Goal: Task Accomplishment & Management: Use online tool/utility

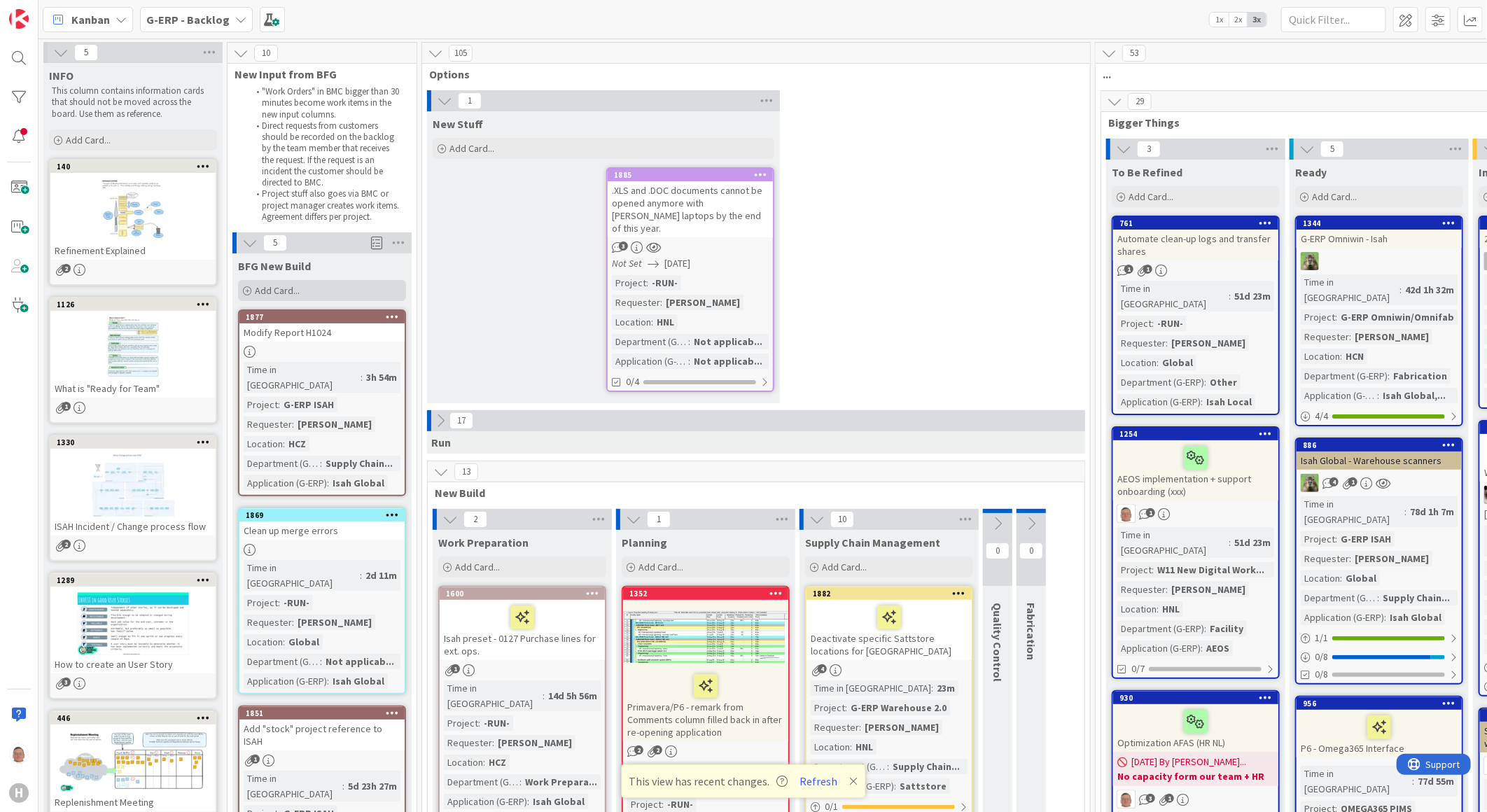
click at [252, 286] on div "Add Card..." at bounding box center [322, 290] width 168 height 21
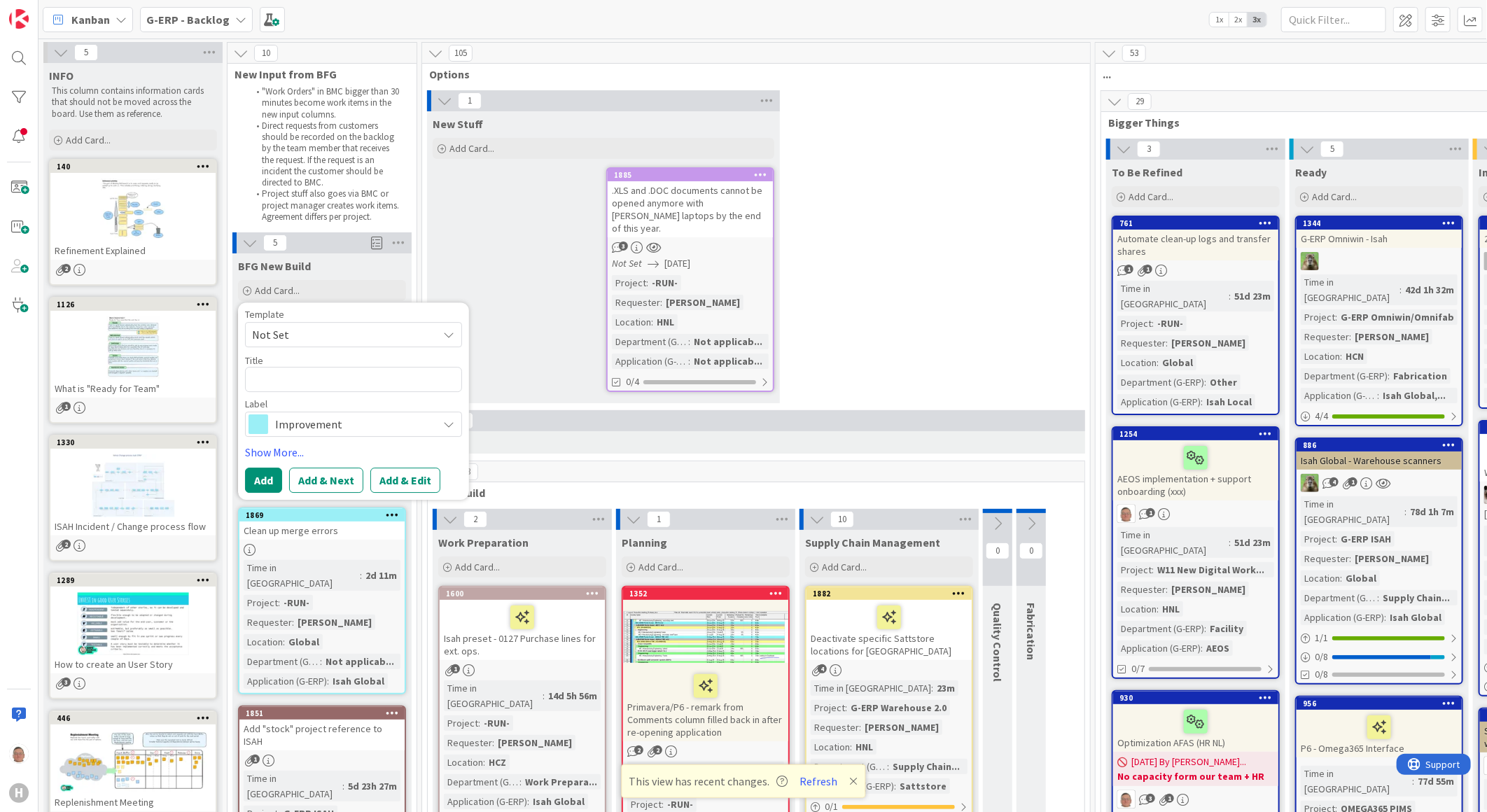
click at [292, 333] on span "Not Set" at bounding box center [339, 334] width 175 height 18
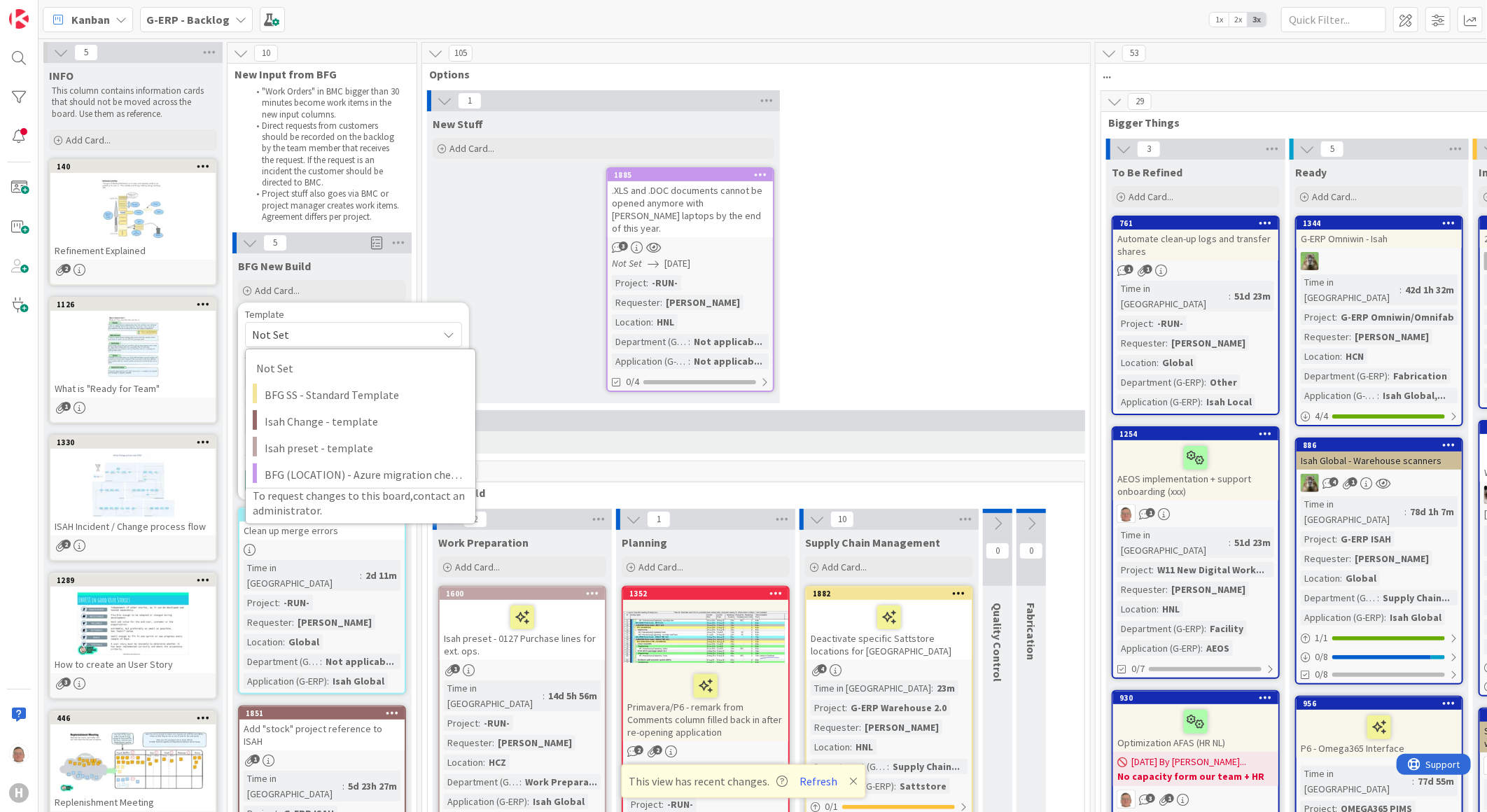
click at [301, 311] on div "Template" at bounding box center [354, 314] width 217 height 10
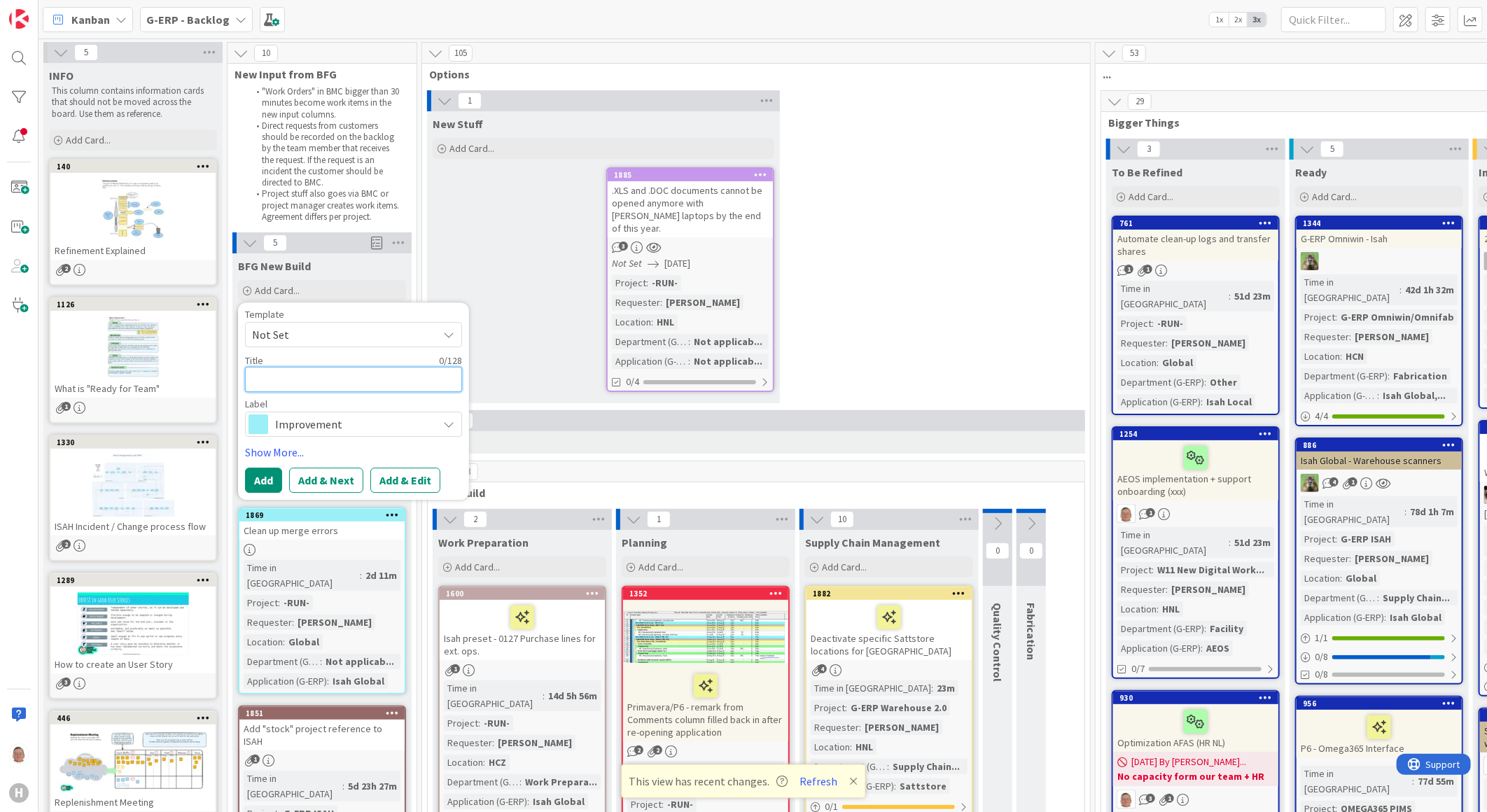
click at [267, 383] on textarea at bounding box center [354, 380] width 217 height 25
click at [270, 378] on textarea at bounding box center [354, 380] width 217 height 25
paste textarea "Login Options for HCN Blue Collar Employees in SAP Concur"
type textarea "x"
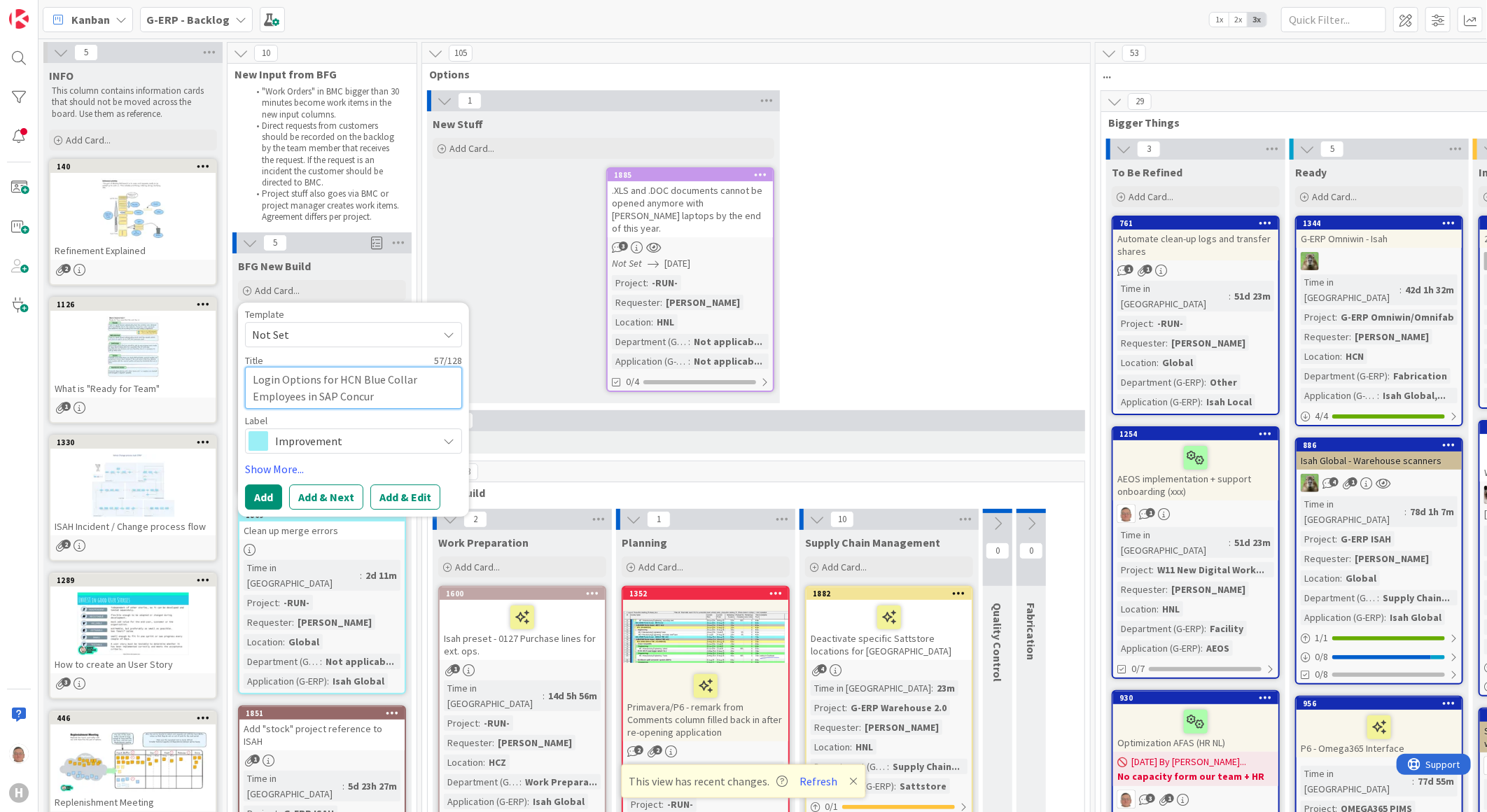
type textarea "Login Options for HCN Blue Collar Employees in SAP Concur"
click at [403, 441] on span "Improvement" at bounding box center [353, 441] width 156 height 19
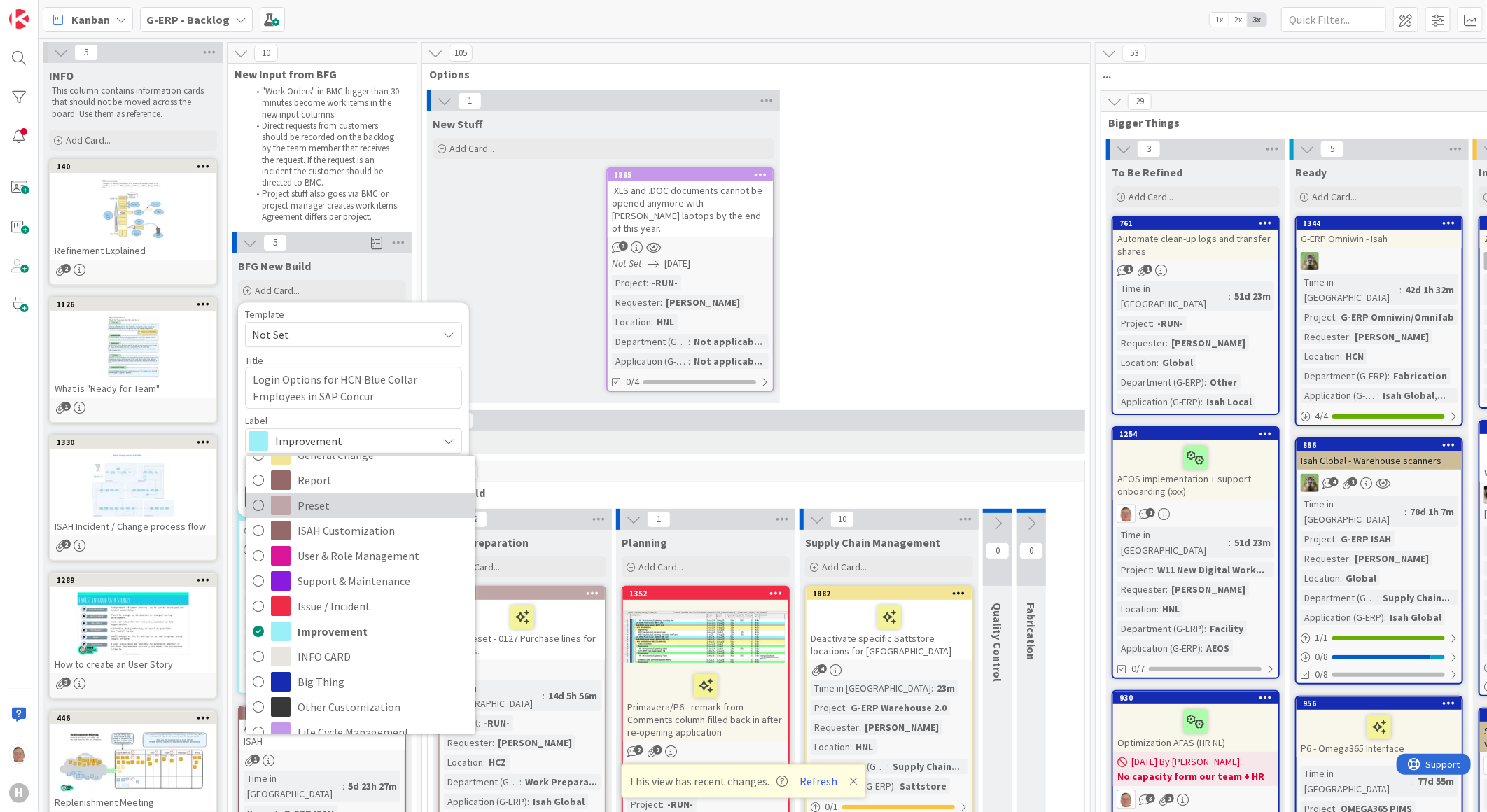
scroll to position [35, 0]
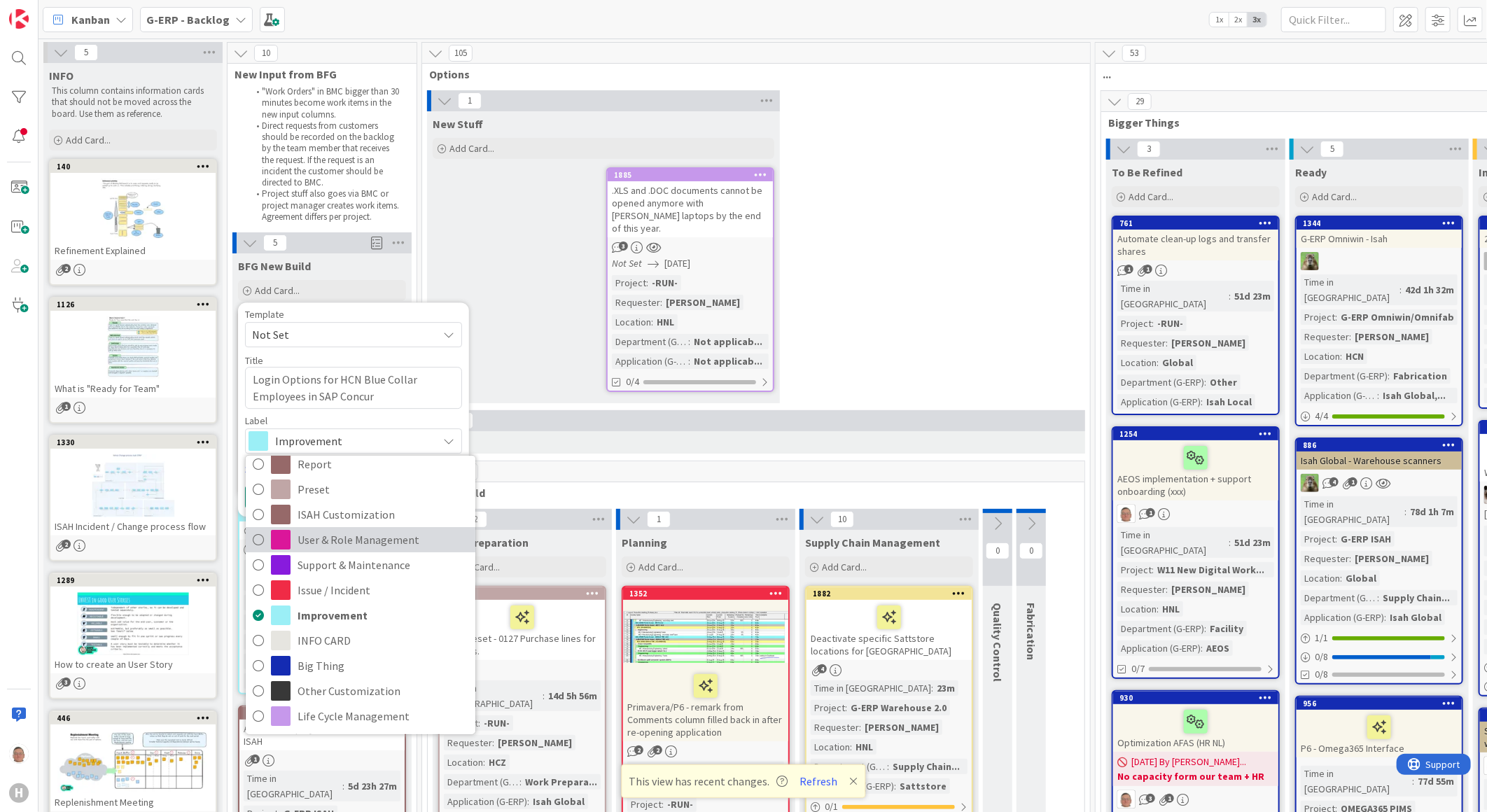
click at [348, 545] on span "User & Role Management" at bounding box center [383, 540] width 170 height 21
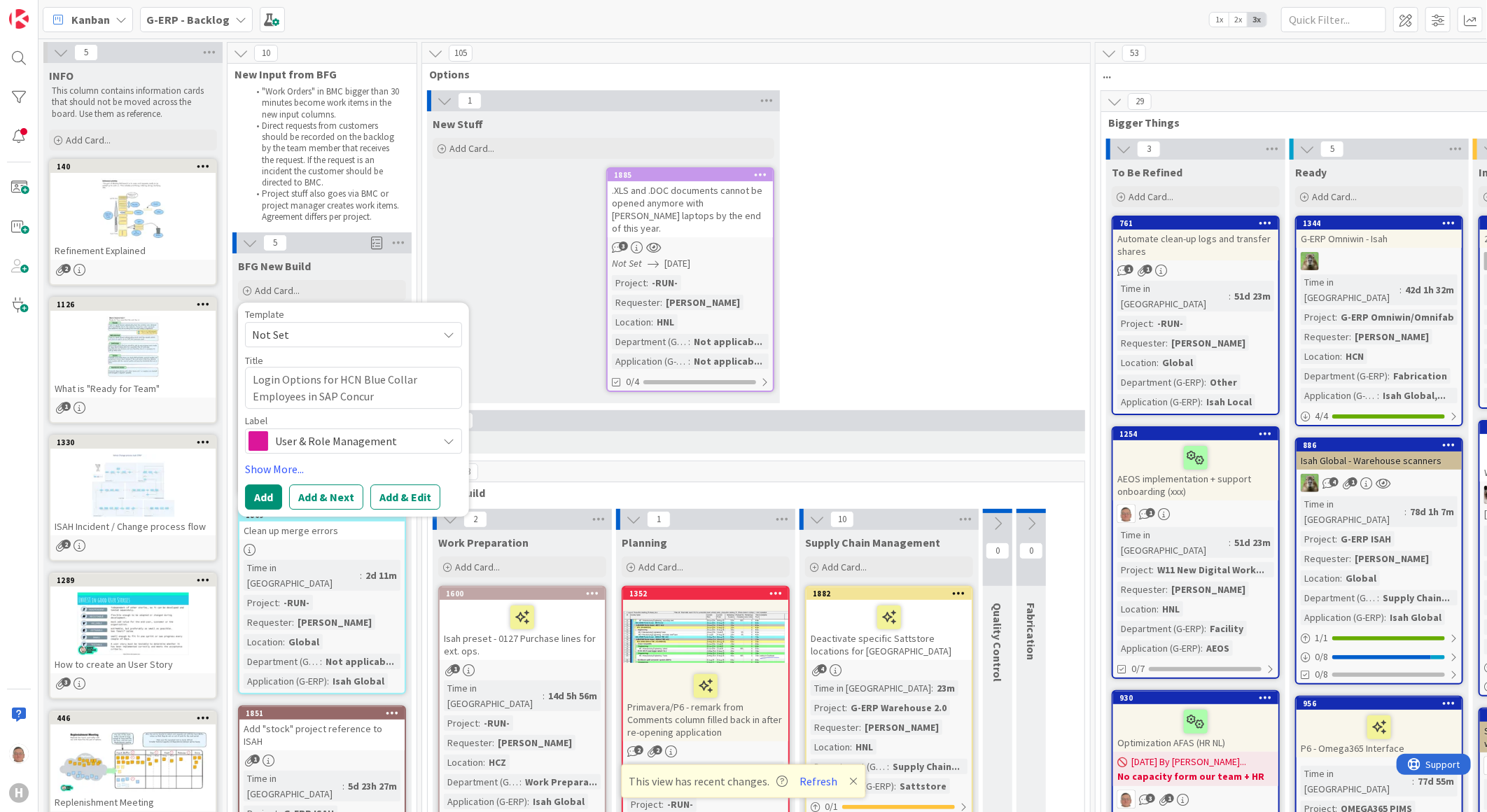
click at [415, 493] on button "Add & Edit" at bounding box center [406, 497] width 70 height 25
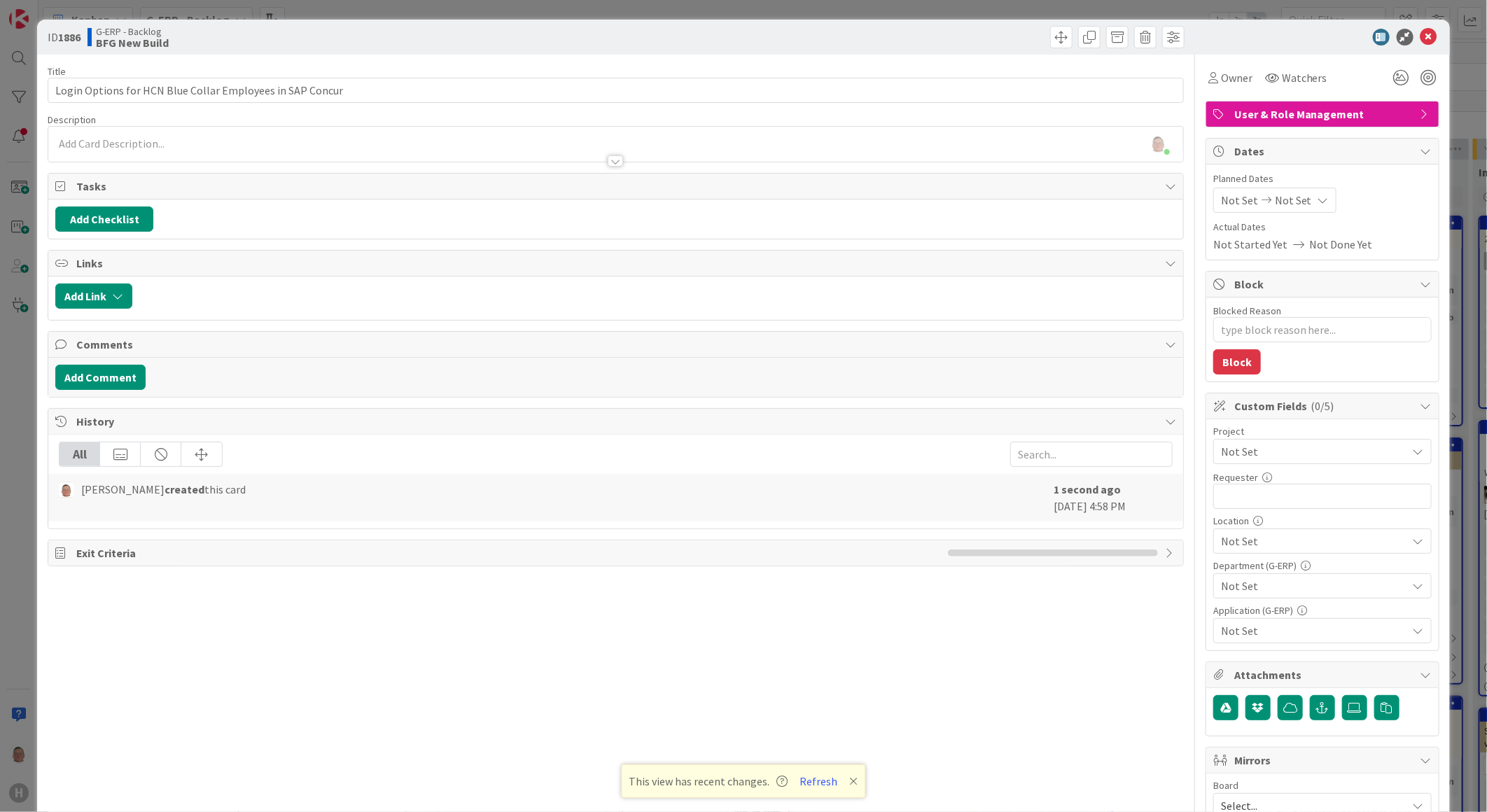
click at [1270, 453] on span "Not Set" at bounding box center [1310, 451] width 179 height 19
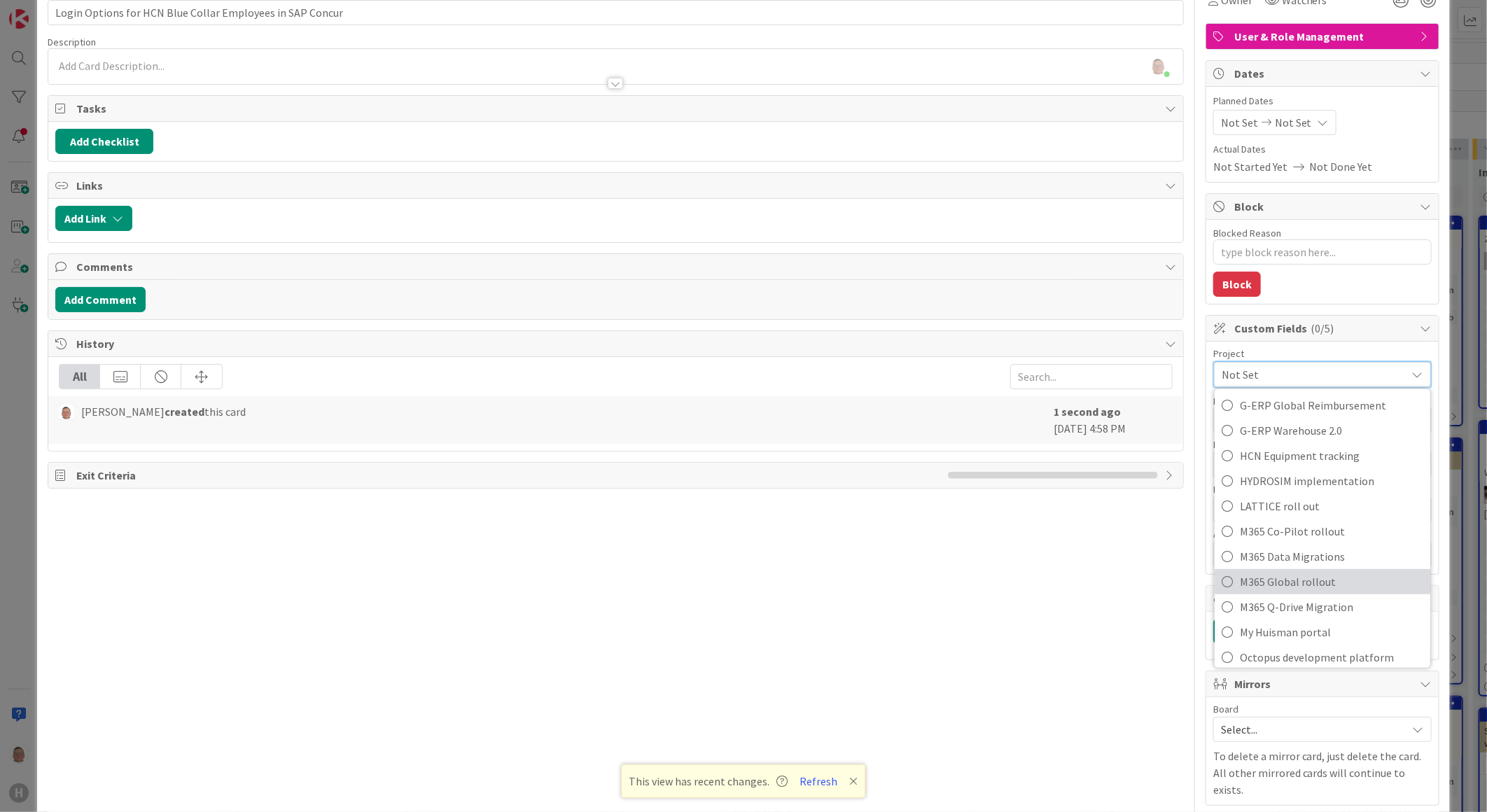
scroll to position [554, 0]
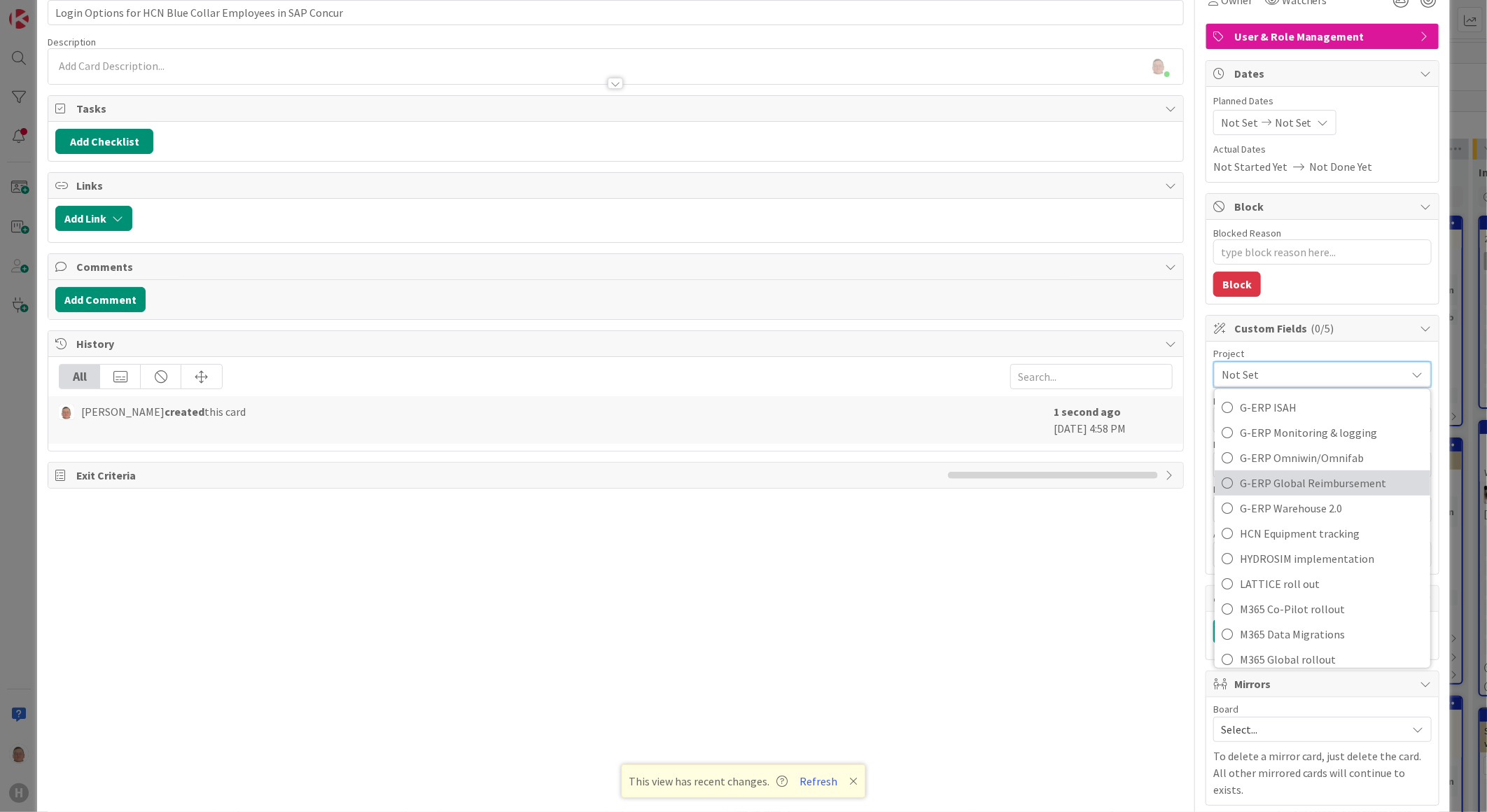
click at [1325, 485] on span "G-ERP Global Reimbursement" at bounding box center [1331, 483] width 183 height 21
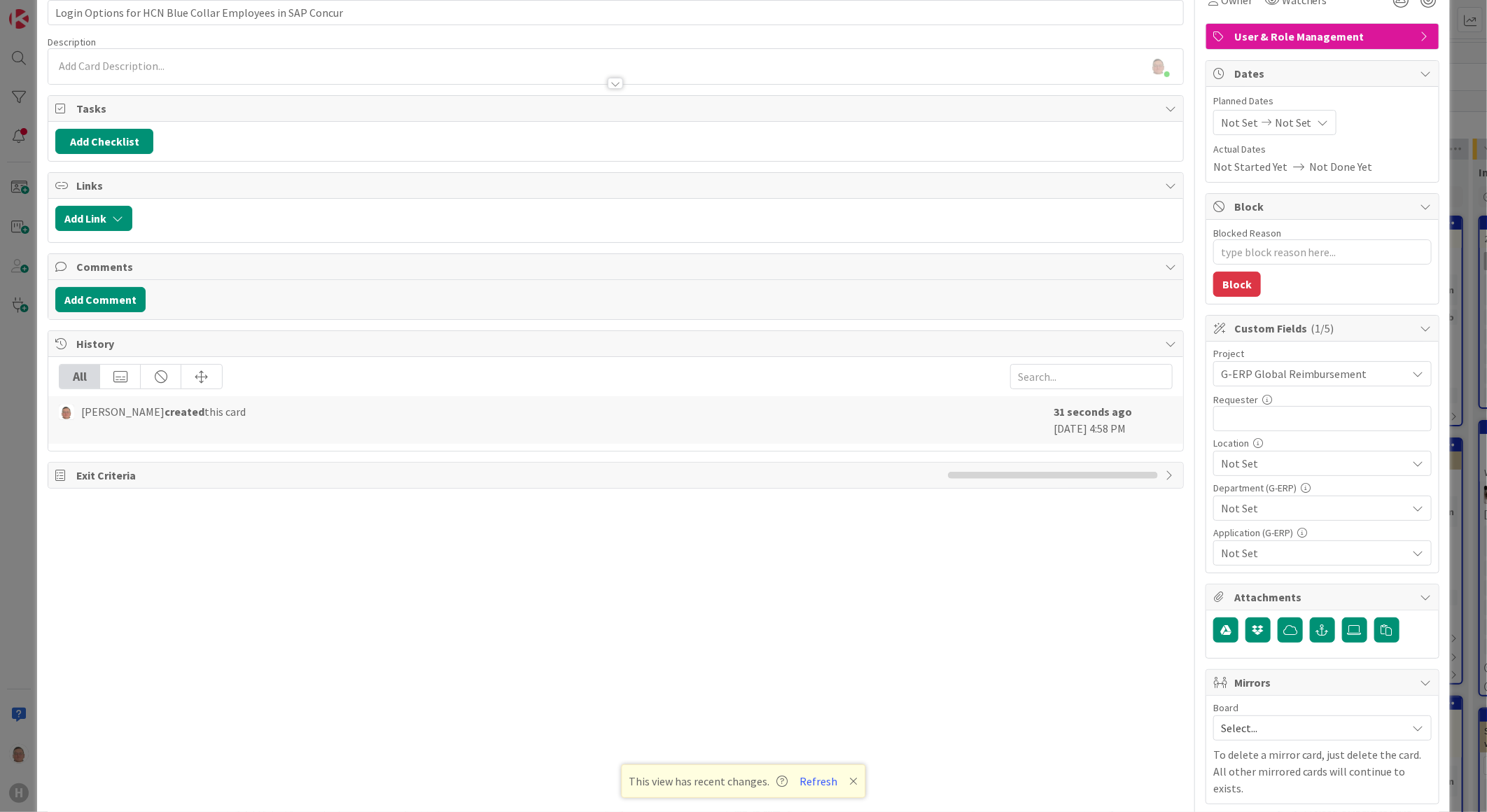
type textarea "x"
click at [1293, 428] on input "text" at bounding box center [1322, 419] width 218 height 25
click at [1239, 418] on input "text" at bounding box center [1322, 419] width 218 height 25
paste input "[PERSON_NAME]"
type input "[PERSON_NAME]"
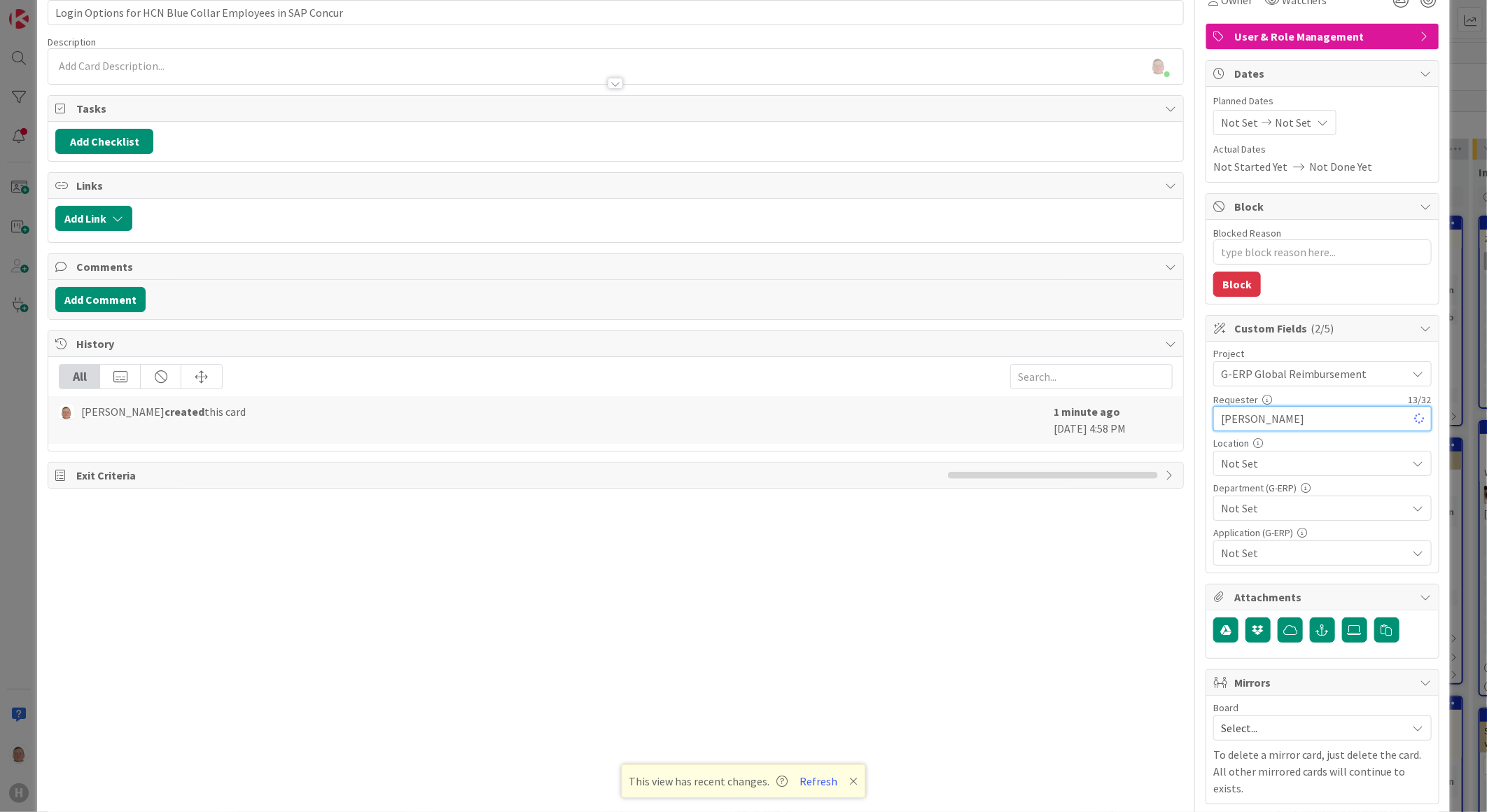
type textarea "x"
type input "[PERSON_NAME]"
click at [1289, 464] on span "Not Set" at bounding box center [1314, 463] width 186 height 17
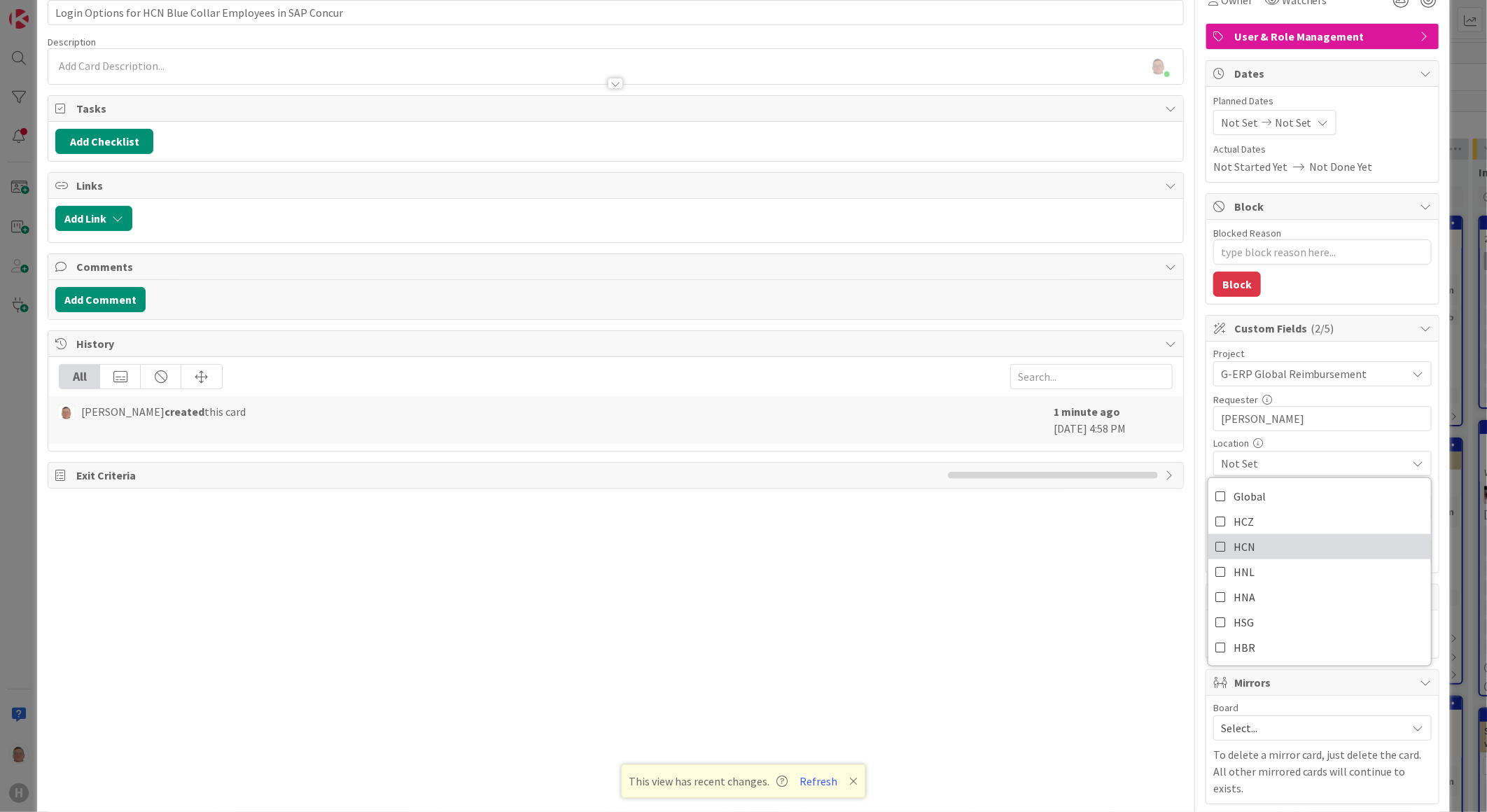
click at [1233, 548] on span "HCN" at bounding box center [1244, 546] width 22 height 21
click at [1136, 569] on div "Title 57 / 128 Login Options for HCN Blue Collar Employees in SAP Concur Descri…" at bounding box center [615, 528] width 1136 height 1103
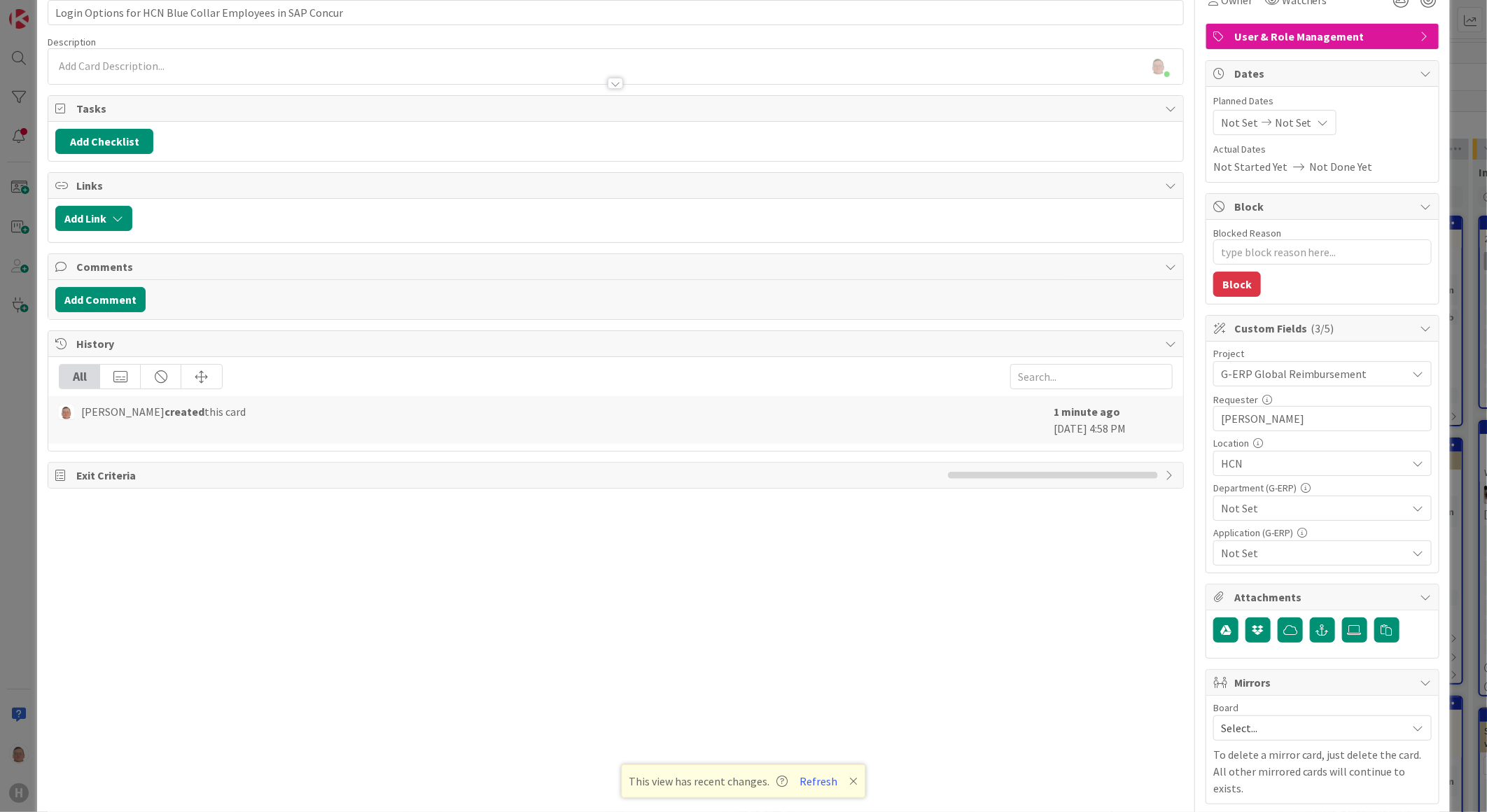
click at [1267, 502] on span "Not Set" at bounding box center [1314, 508] width 186 height 17
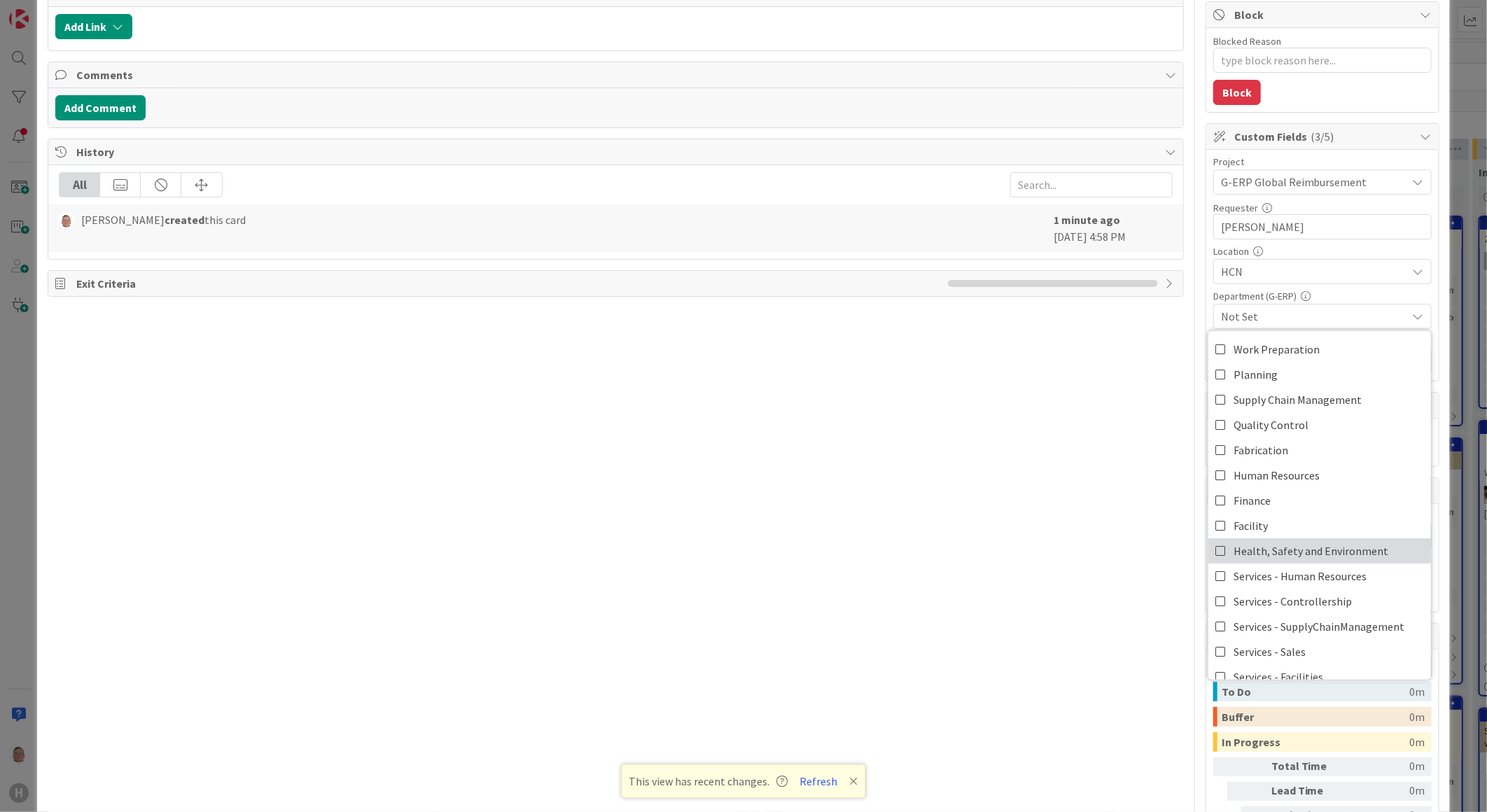
scroll to position [233, 0]
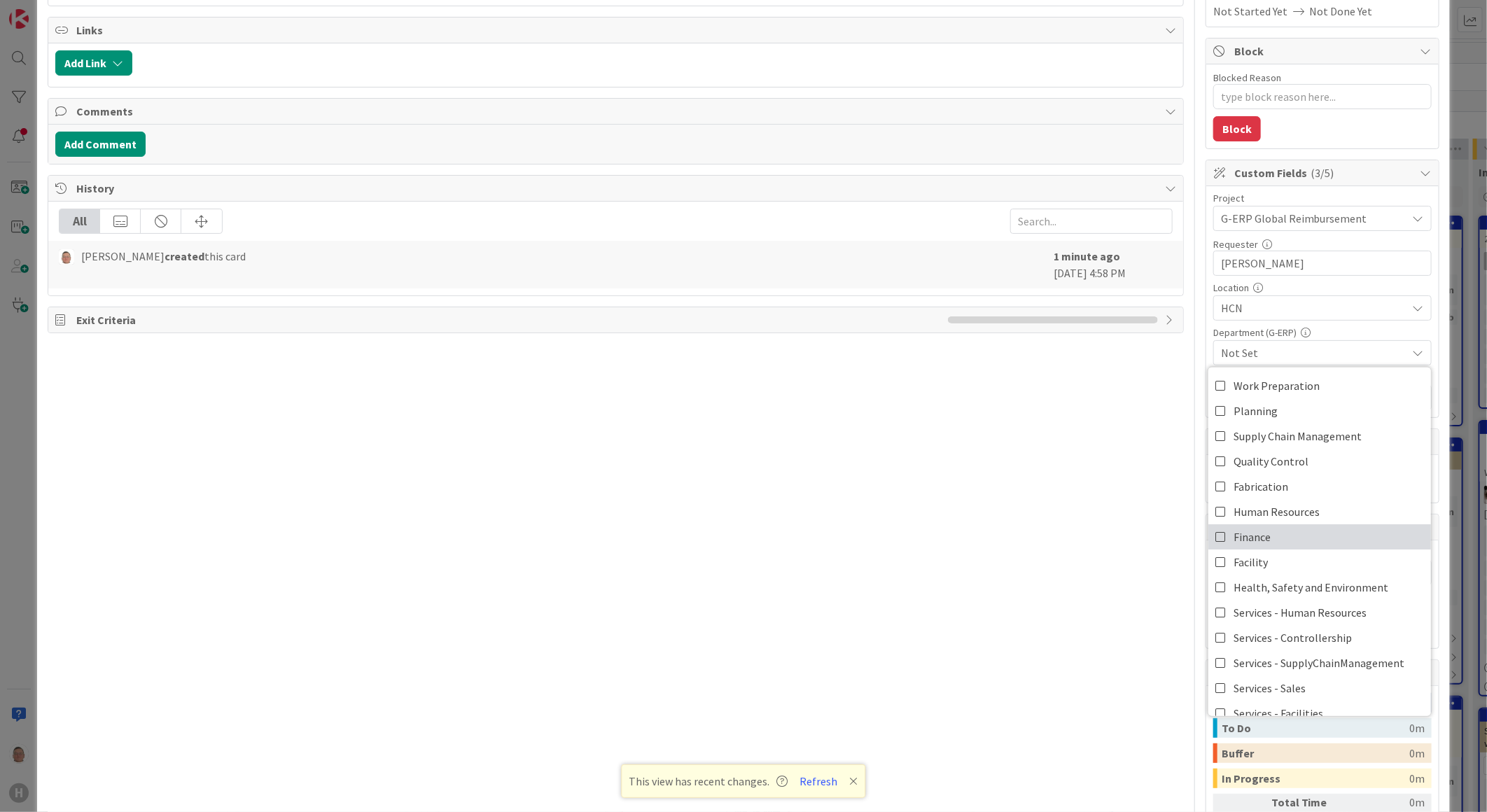
click at [1215, 534] on icon at bounding box center [1221, 537] width 11 height 21
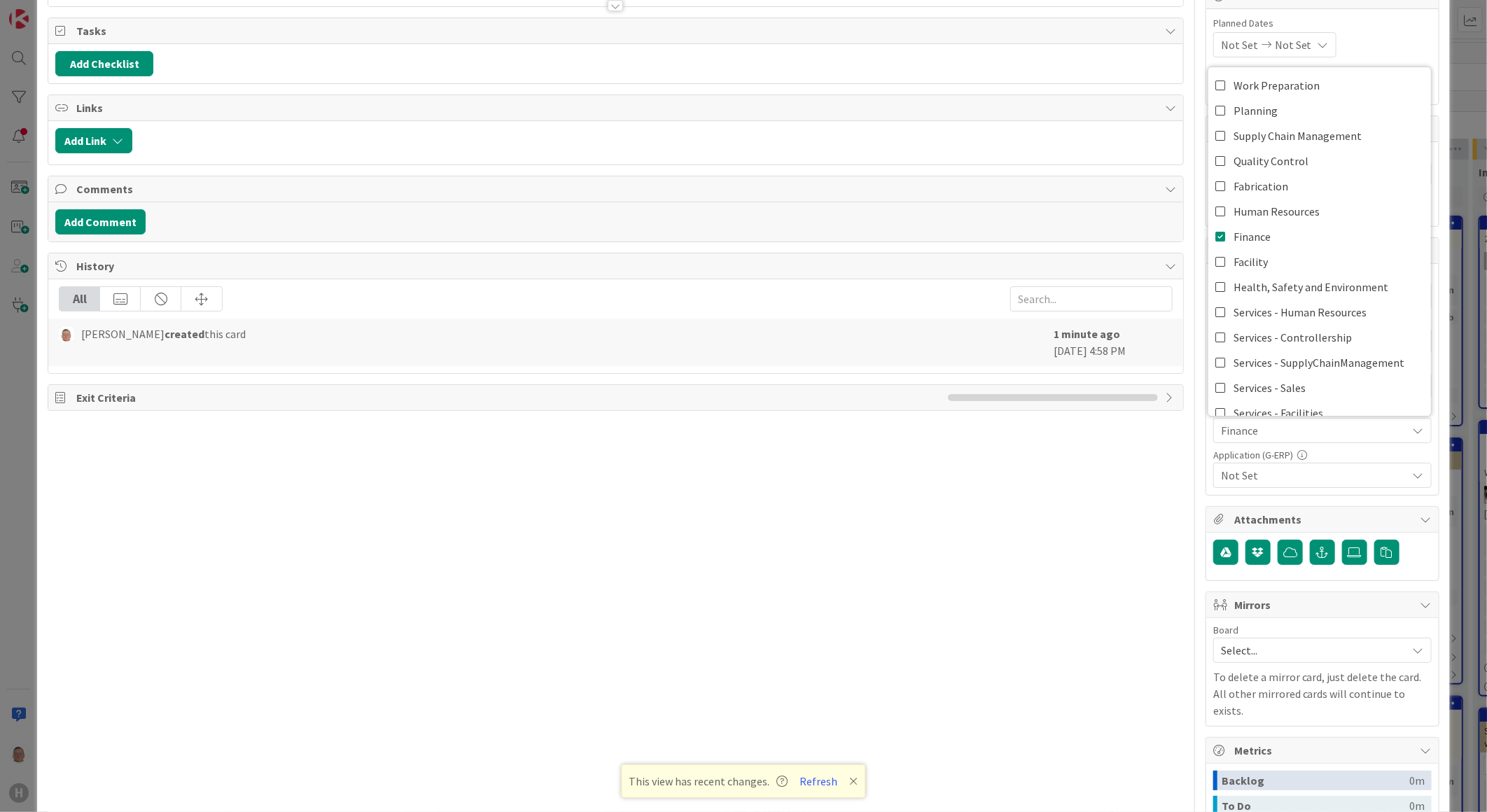
scroll to position [0, 0]
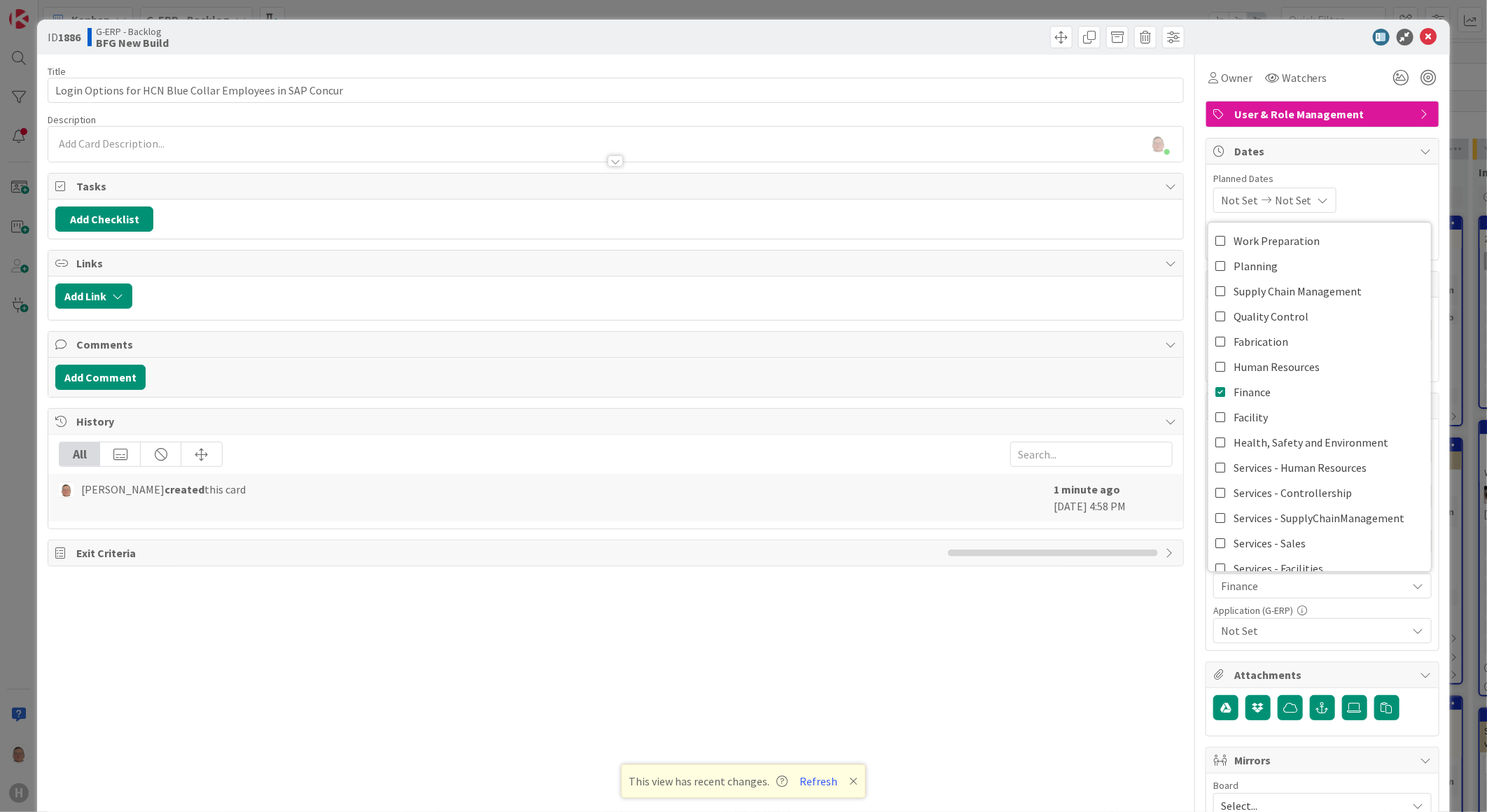
click at [184, 138] on div "leon Dolje just joined" at bounding box center [615, 144] width 1135 height 35
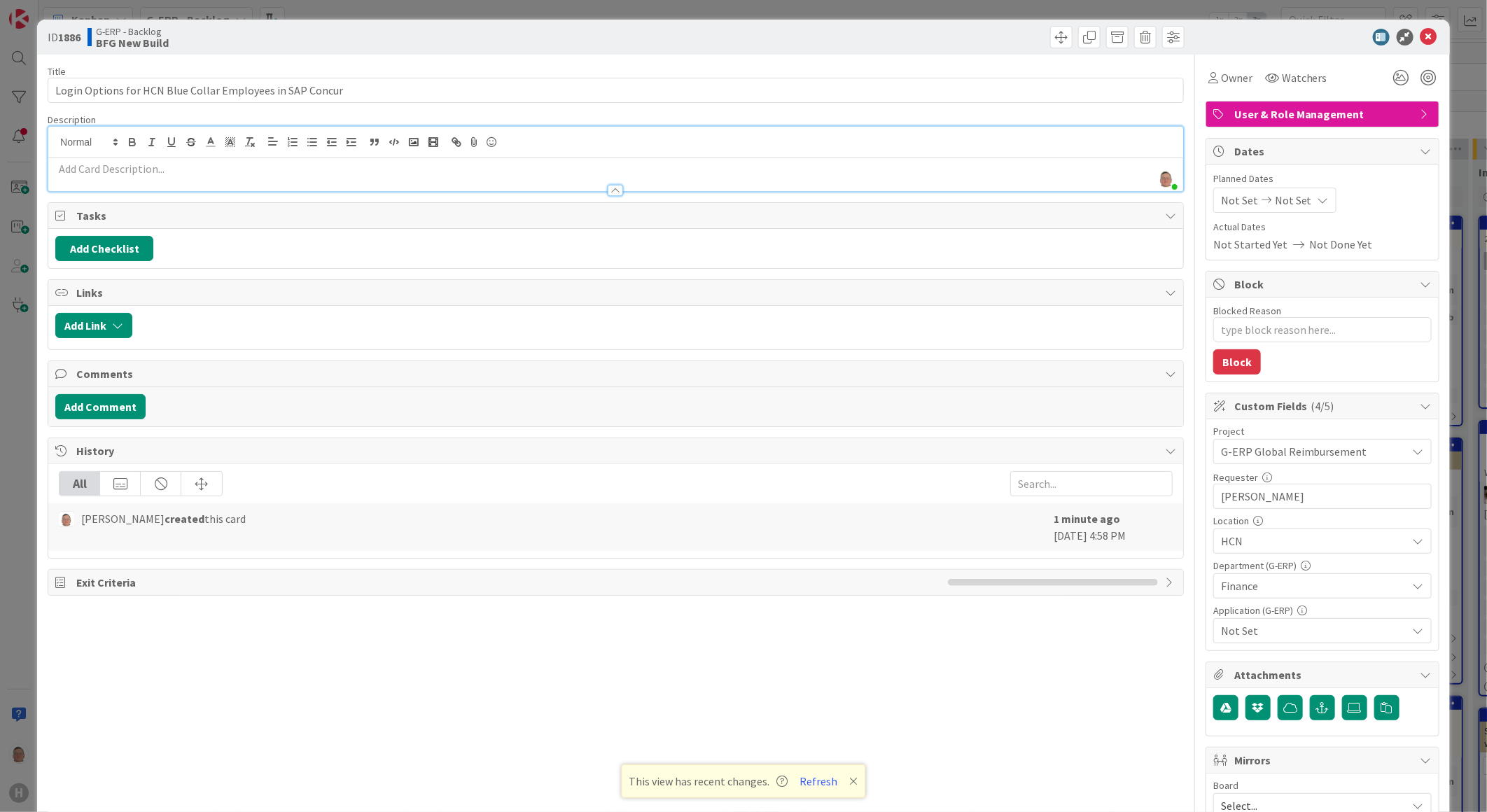
click at [117, 162] on p at bounding box center [615, 169] width 1121 height 16
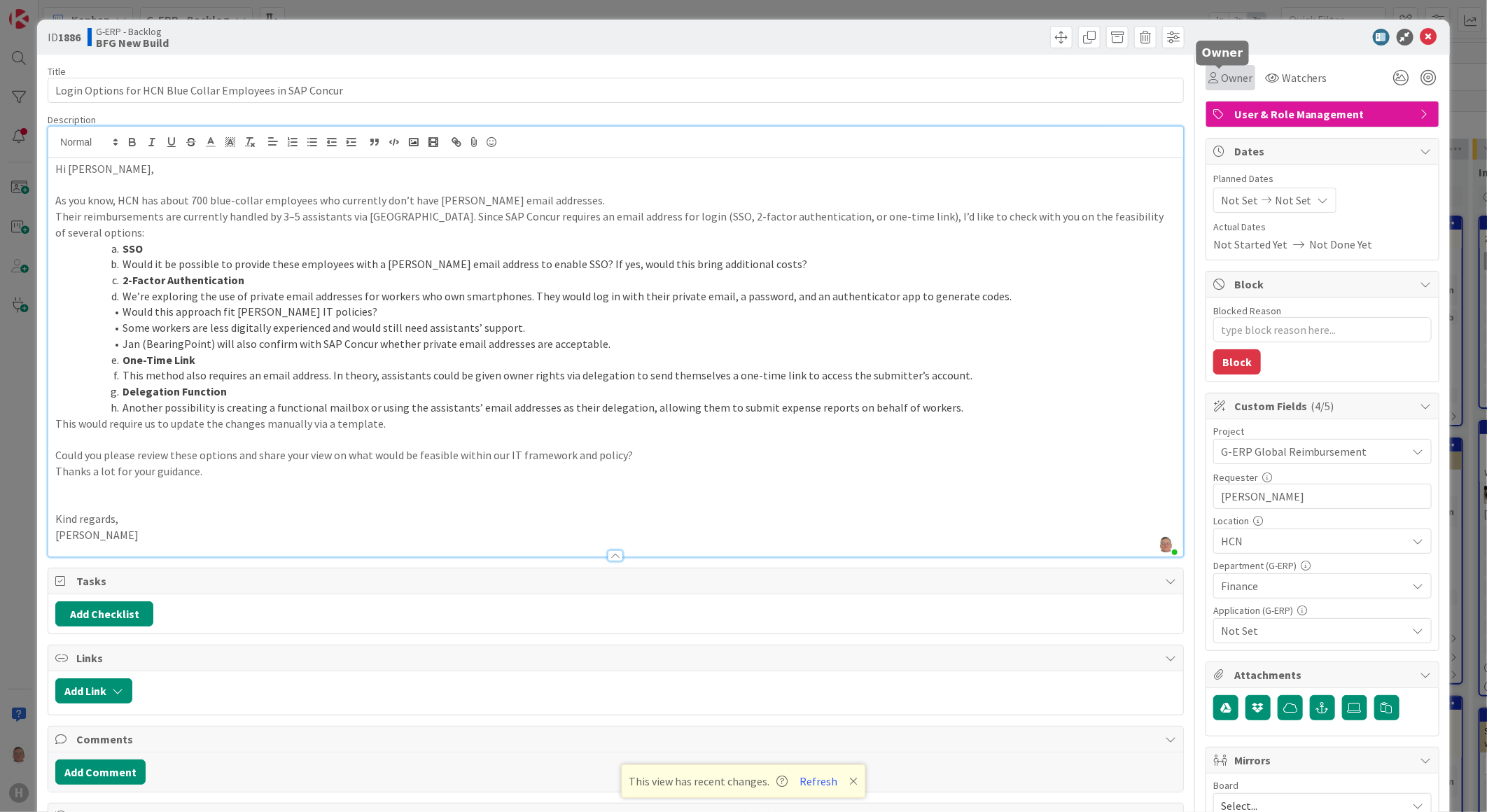
click at [1221, 78] on span "Owner" at bounding box center [1236, 77] width 31 height 17
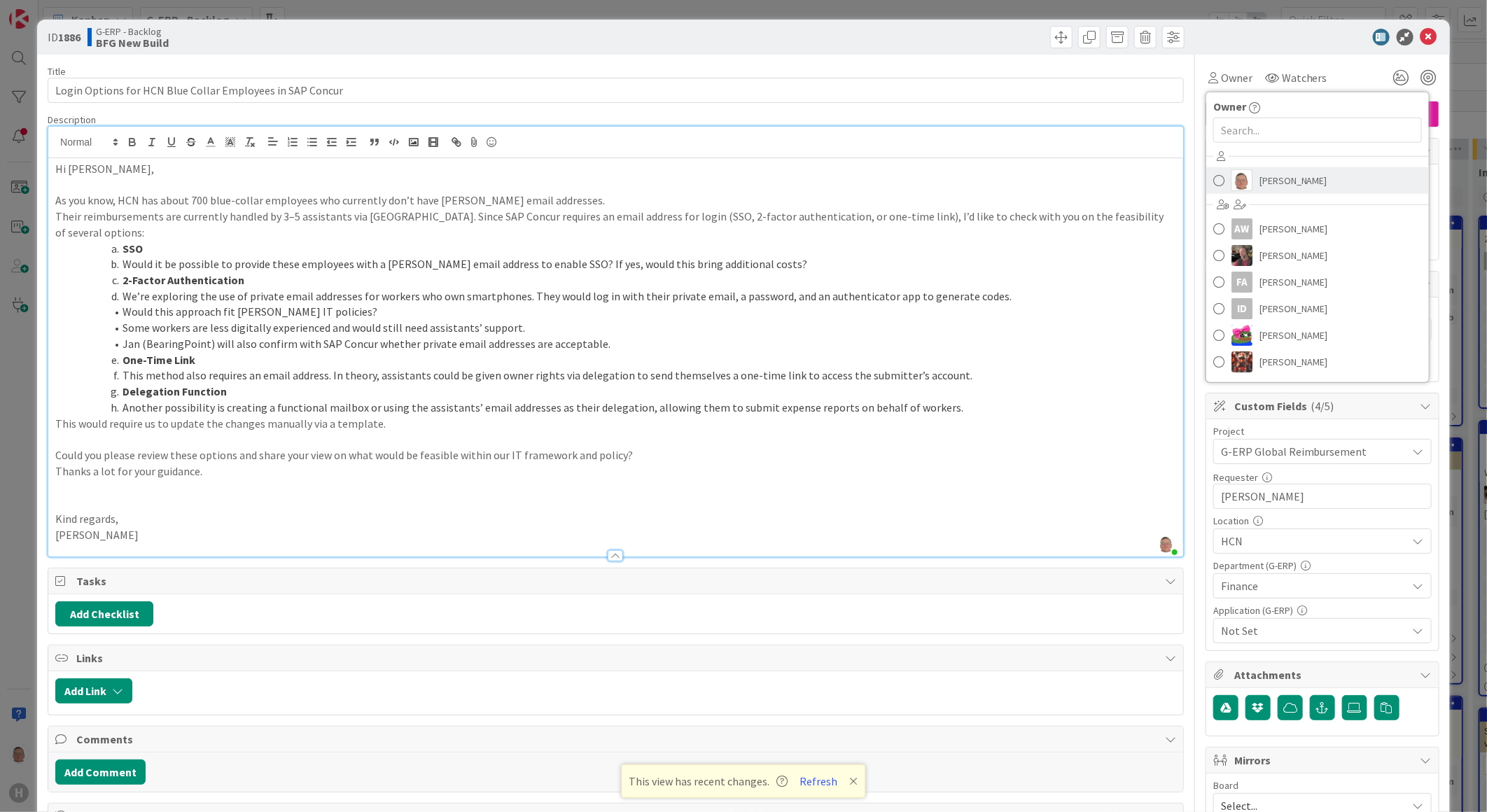
click at [1262, 180] on span "[PERSON_NAME]" at bounding box center [1293, 181] width 68 height 21
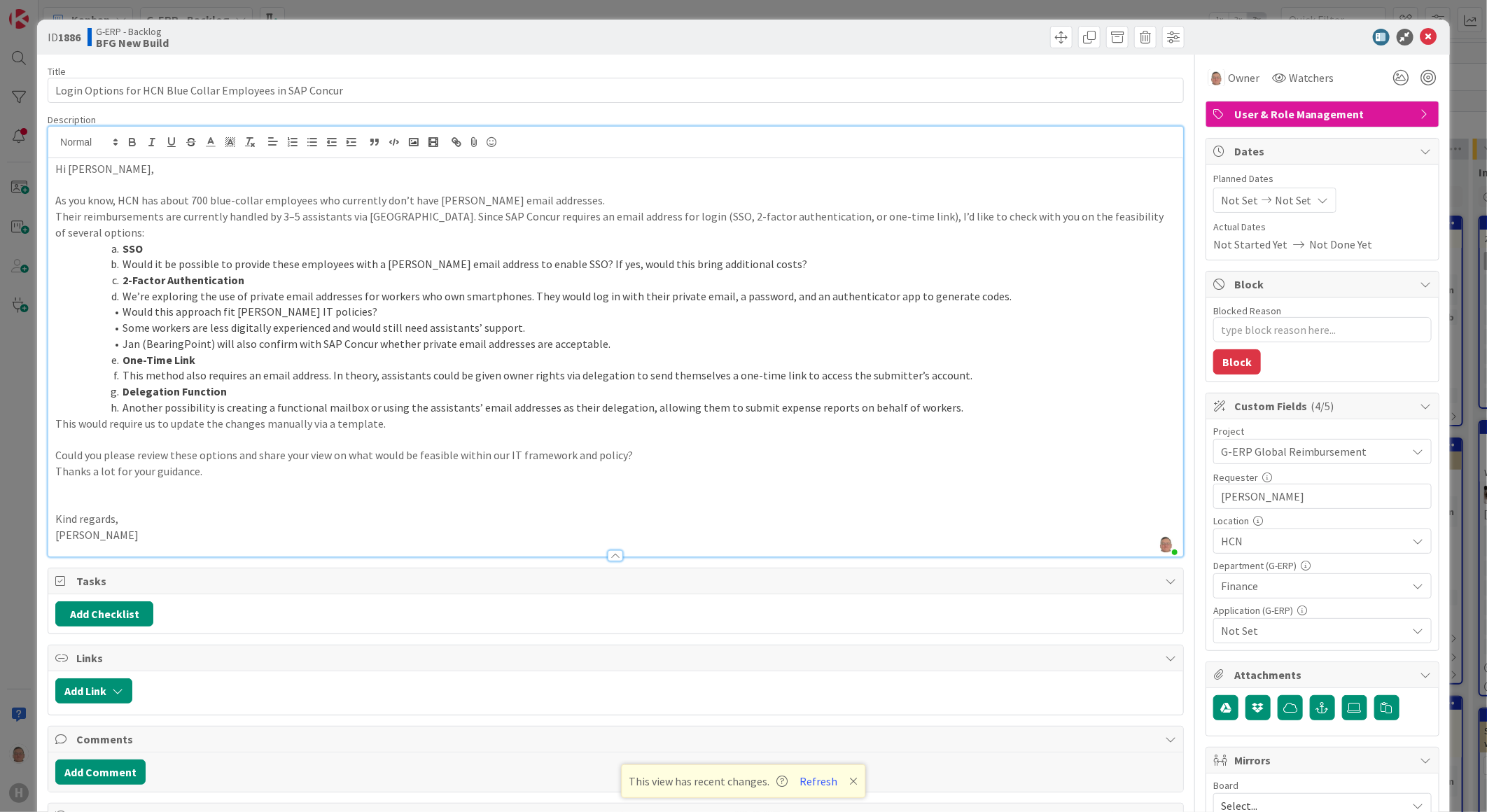
type textarea "x"
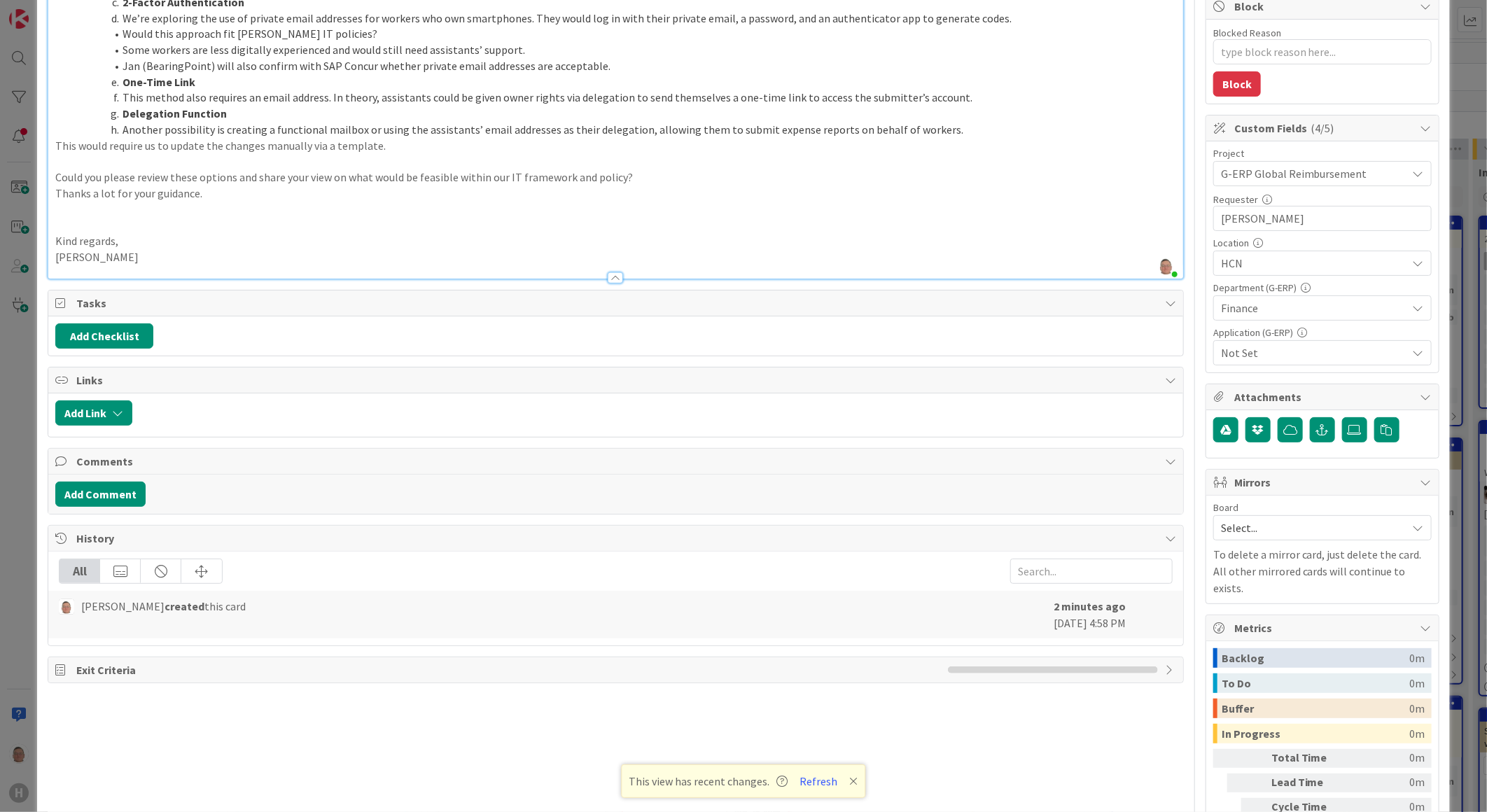
scroll to position [360, 0]
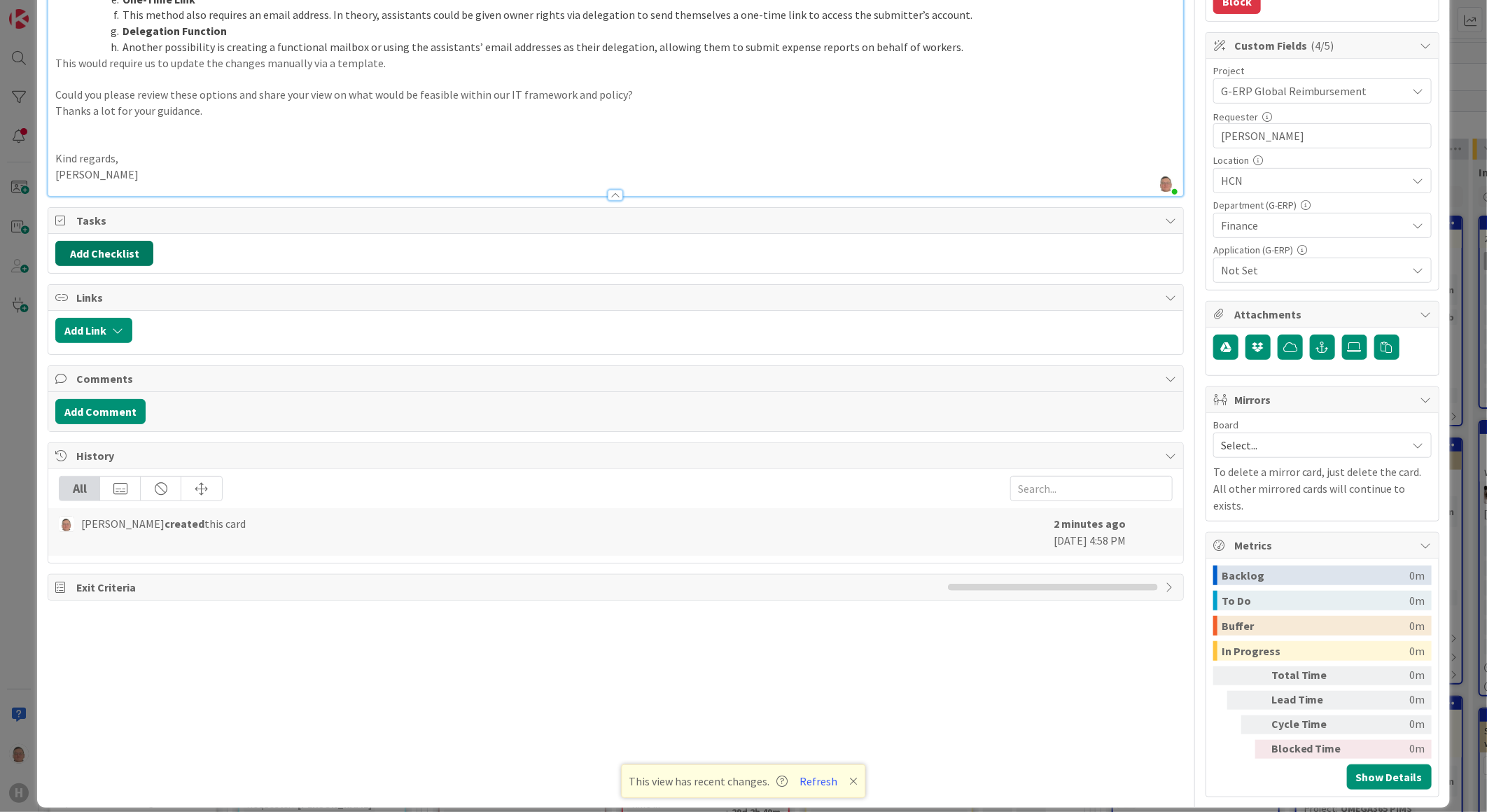
click at [102, 241] on button "Add Checklist" at bounding box center [104, 254] width 98 height 25
type input "checklist"
type textarea "x"
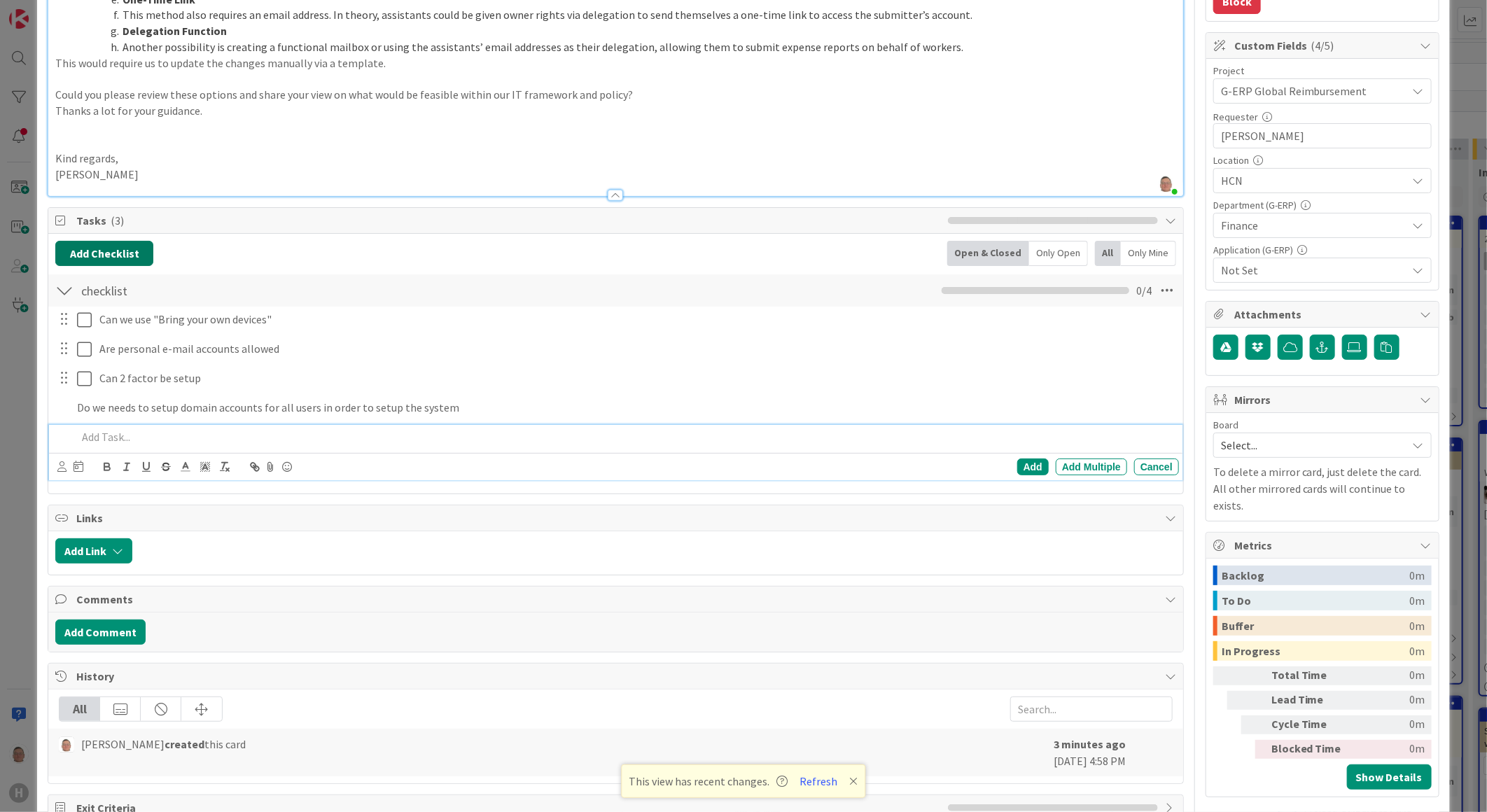
scroll to position [386, 0]
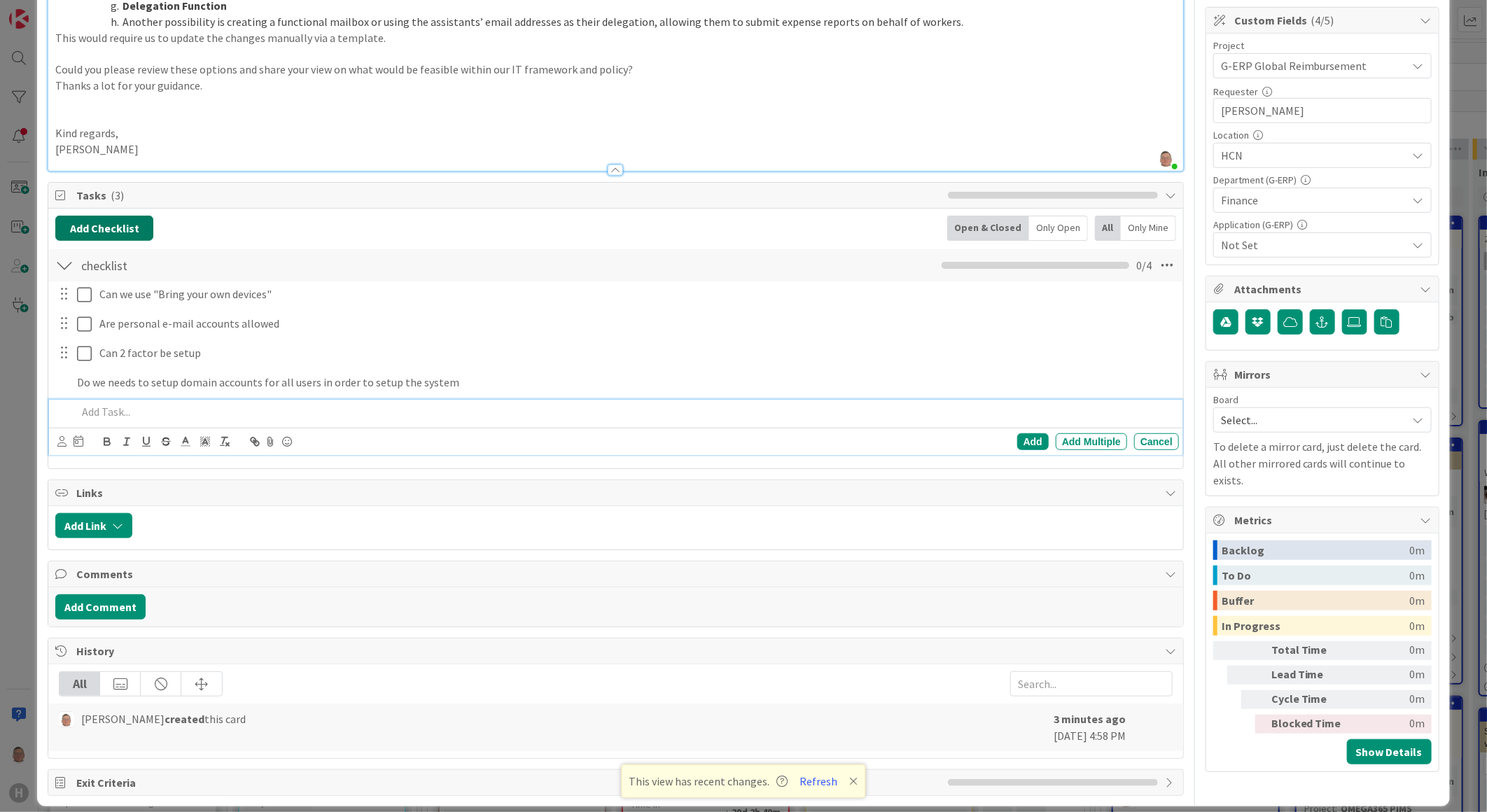
type textarea "x"
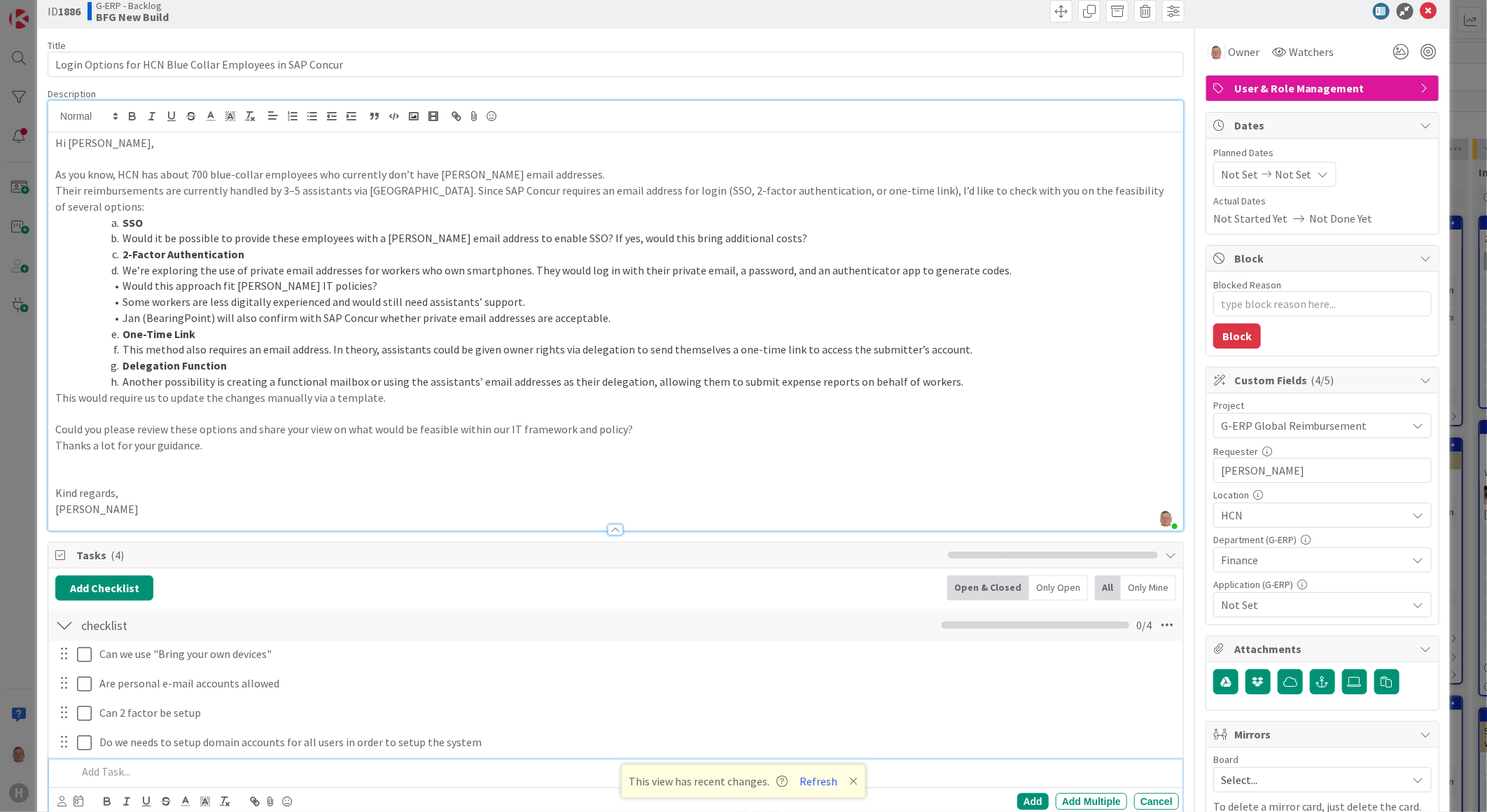
scroll to position [0, 0]
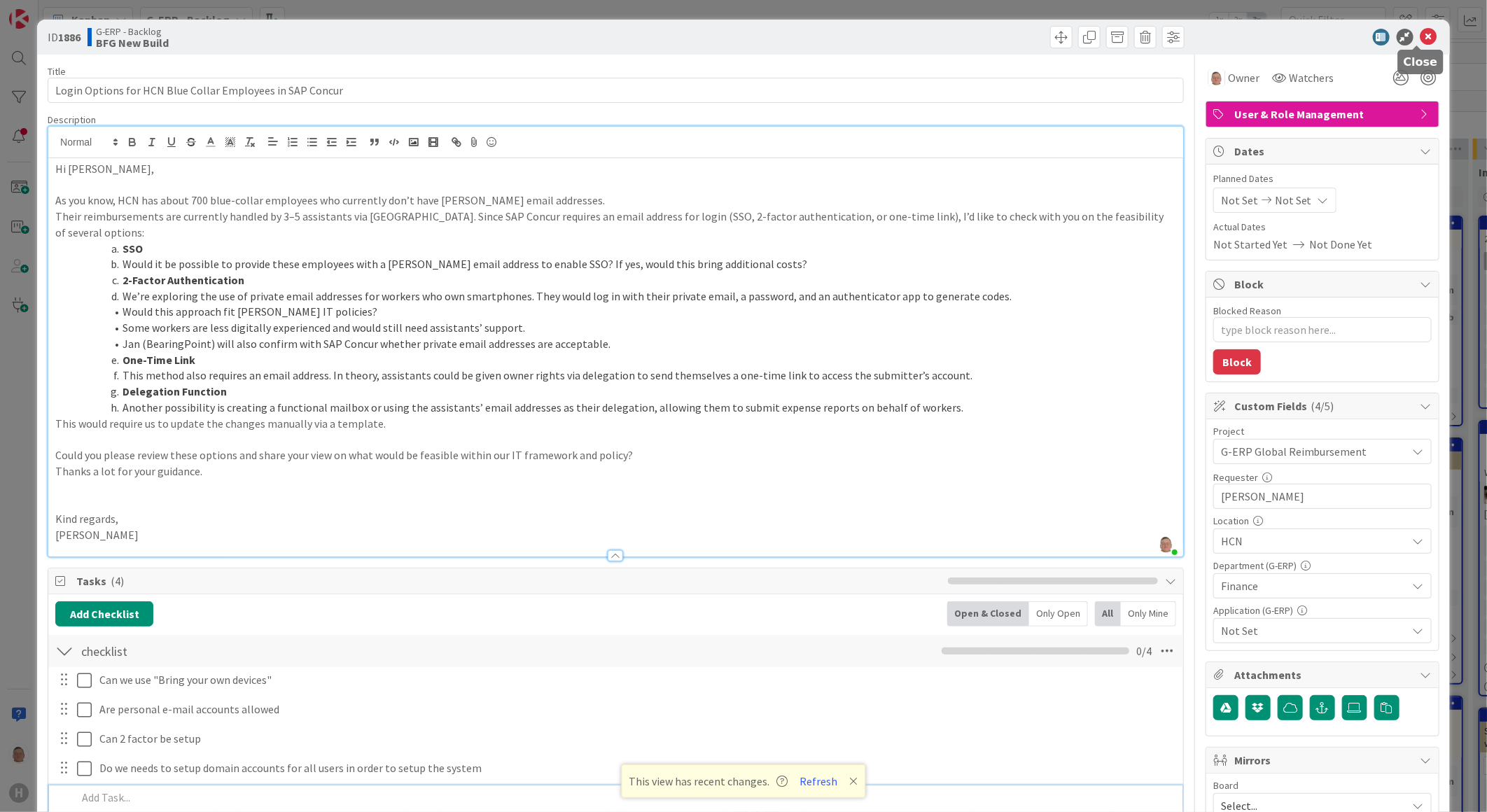
click at [1420, 37] on icon at bounding box center [1428, 37] width 17 height 17
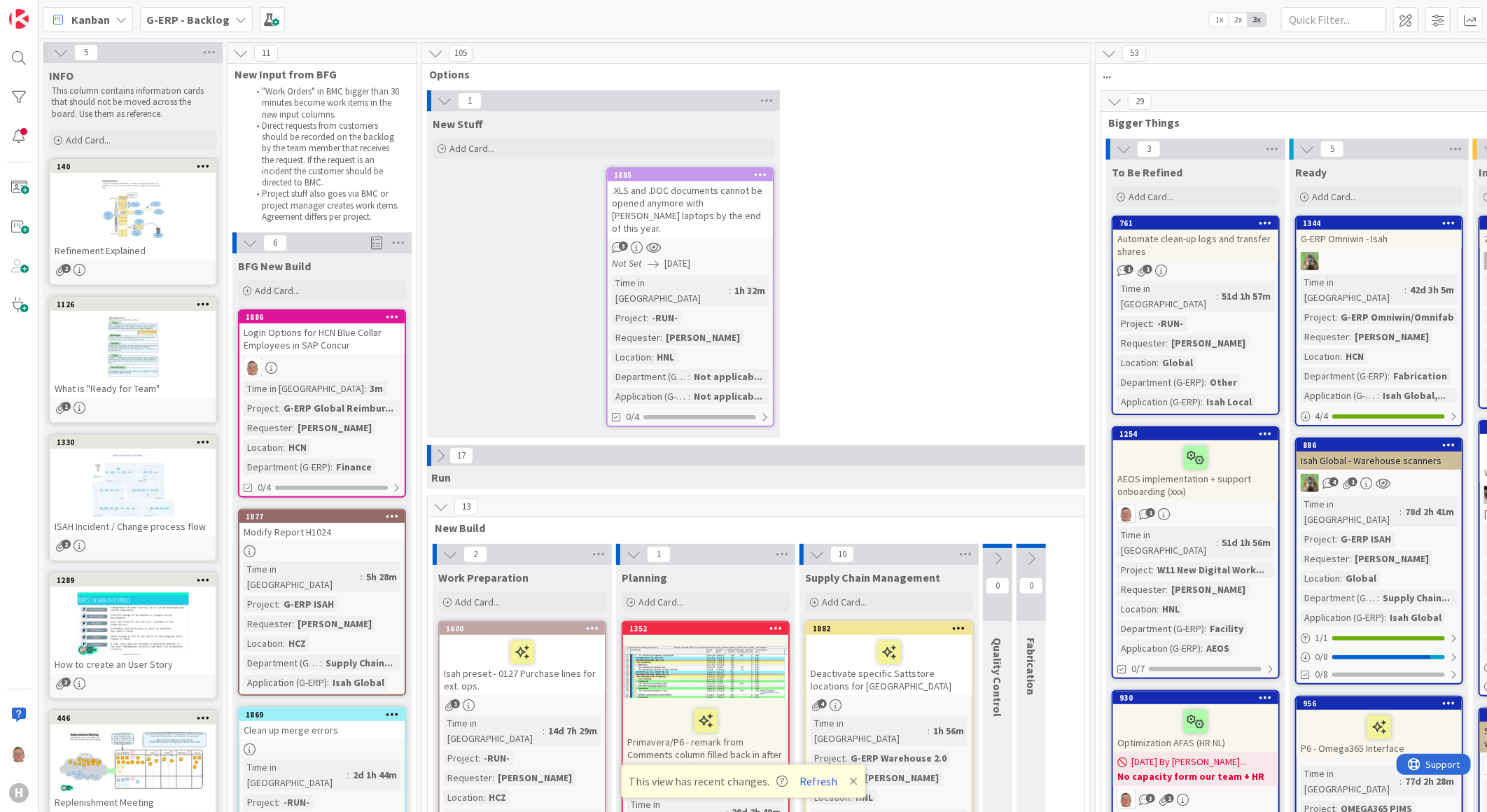
click at [394, 317] on icon at bounding box center [392, 316] width 13 height 10
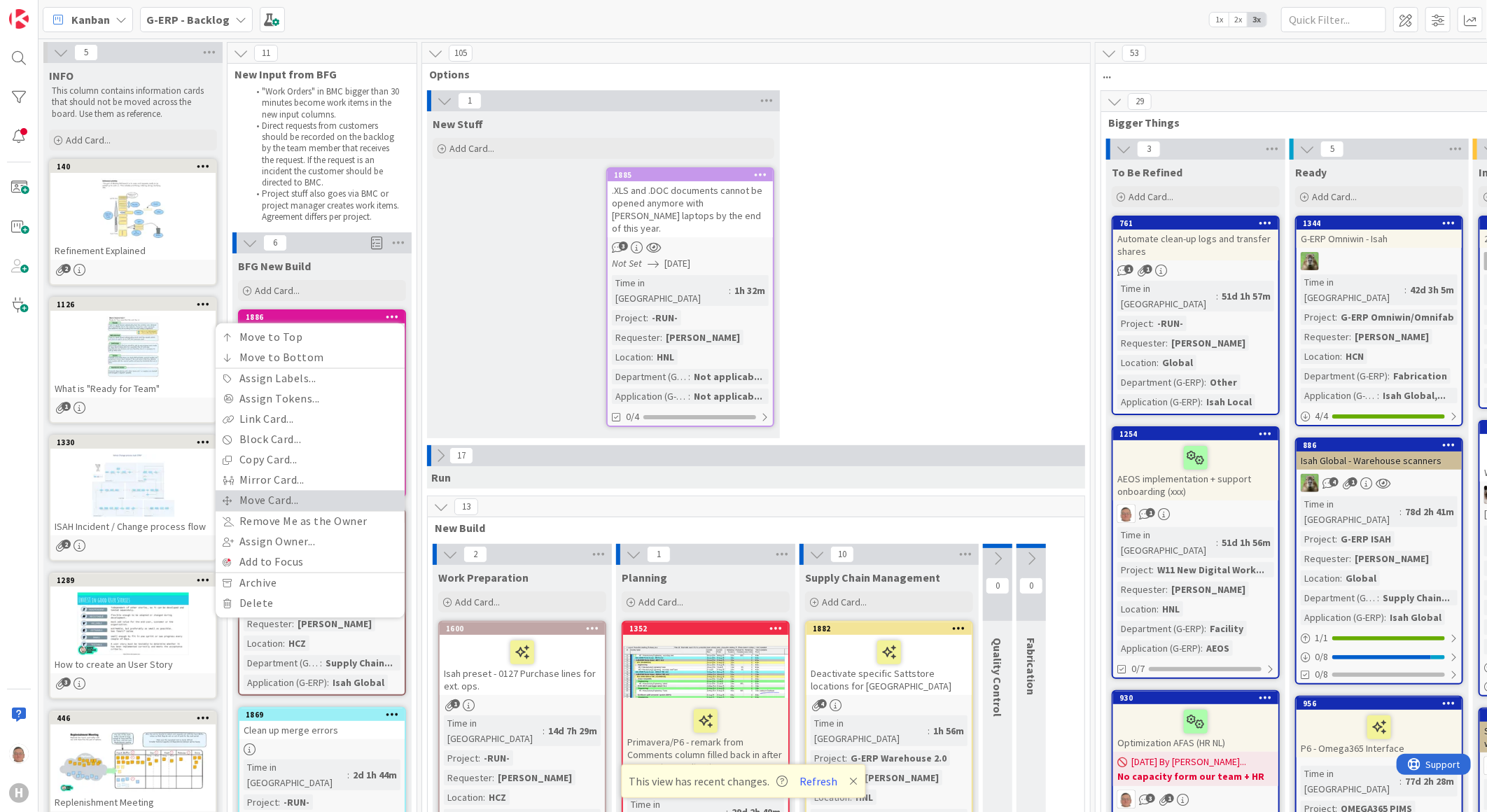
click at [278, 495] on link "Move Card..." at bounding box center [310, 500] width 189 height 20
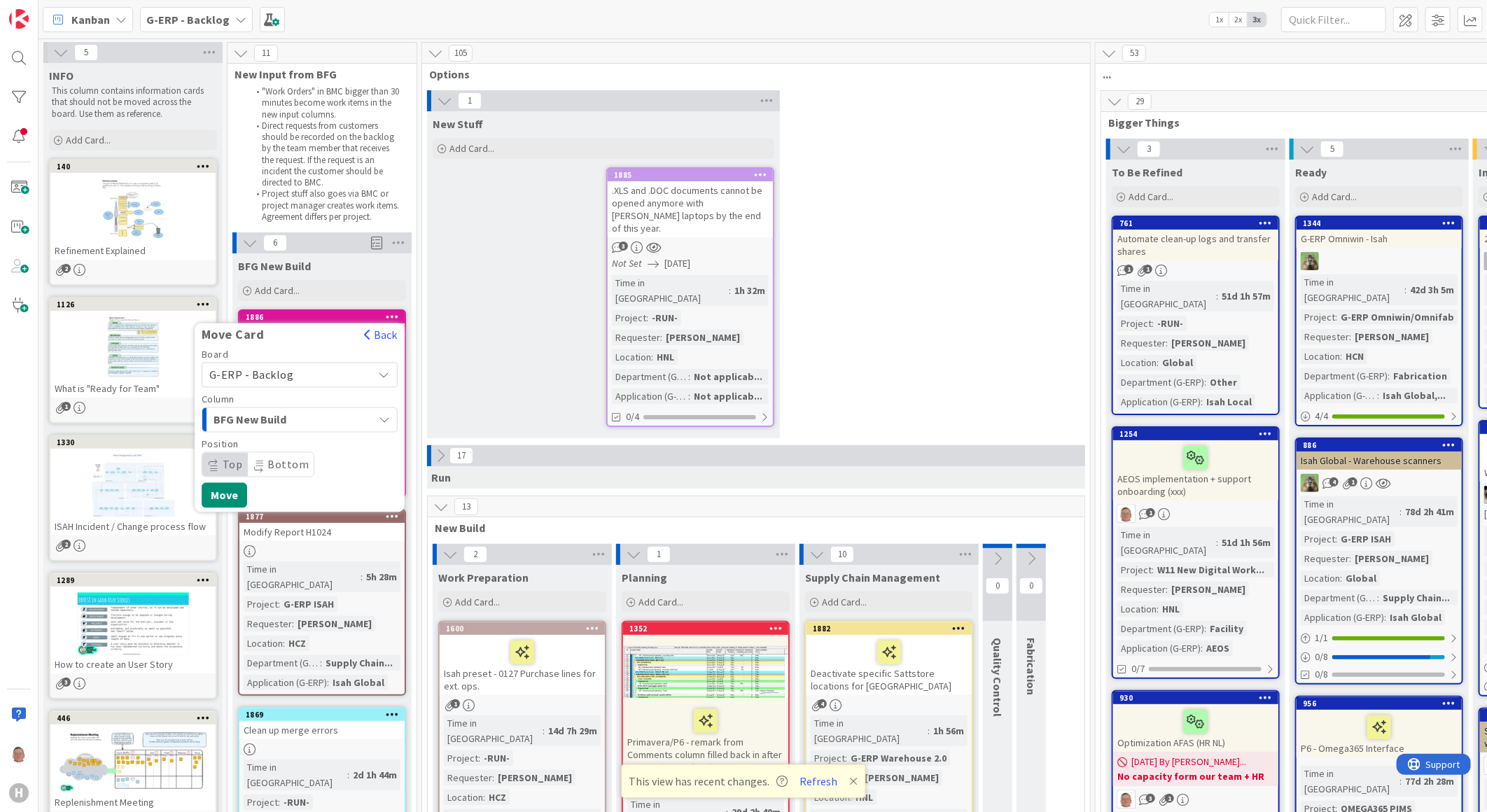
click at [253, 368] on span "G-ERP - Backlog" at bounding box center [252, 375] width 85 height 14
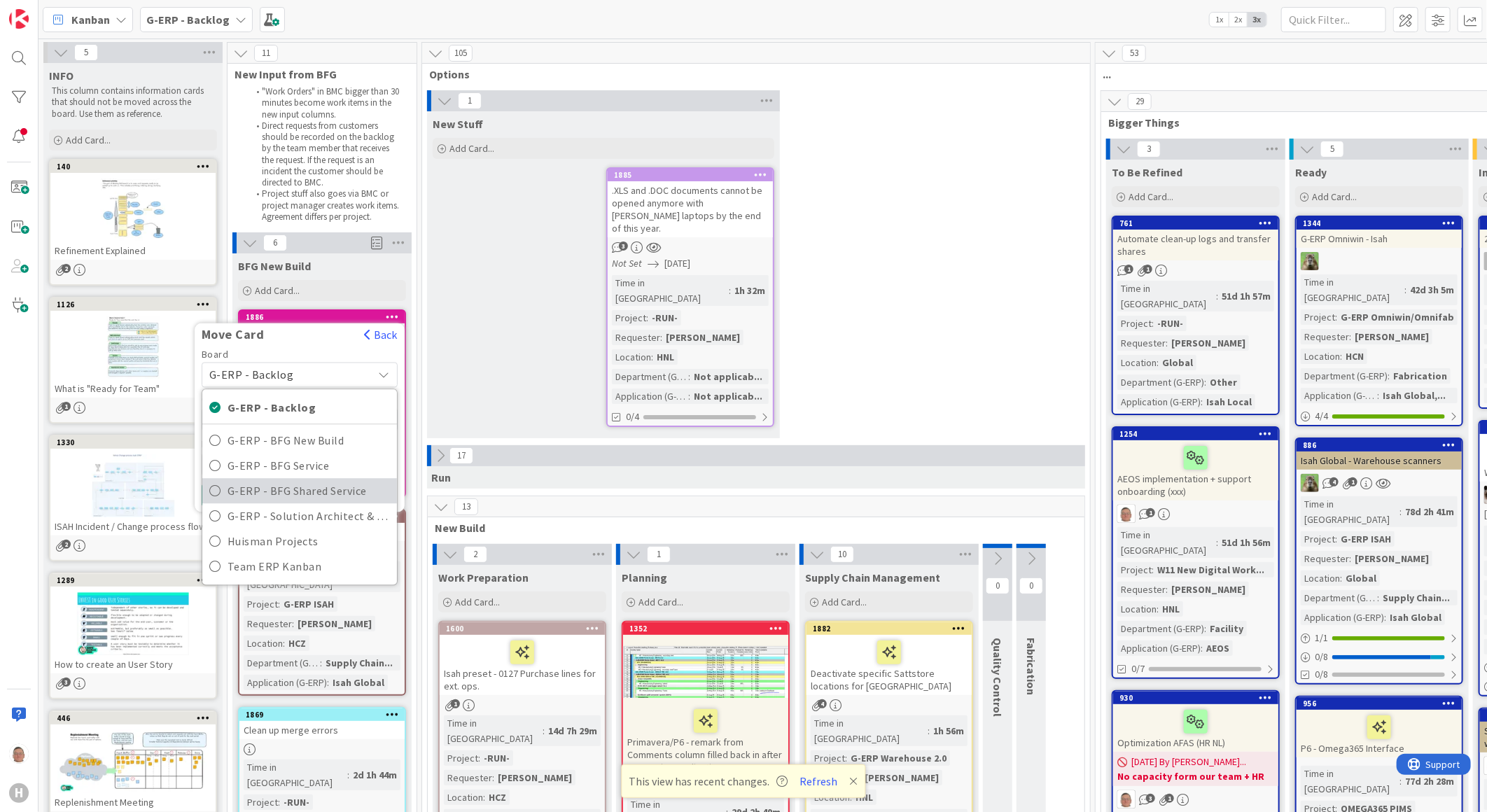
click at [266, 485] on span "G-ERP - BFG Shared Service" at bounding box center [309, 490] width 162 height 21
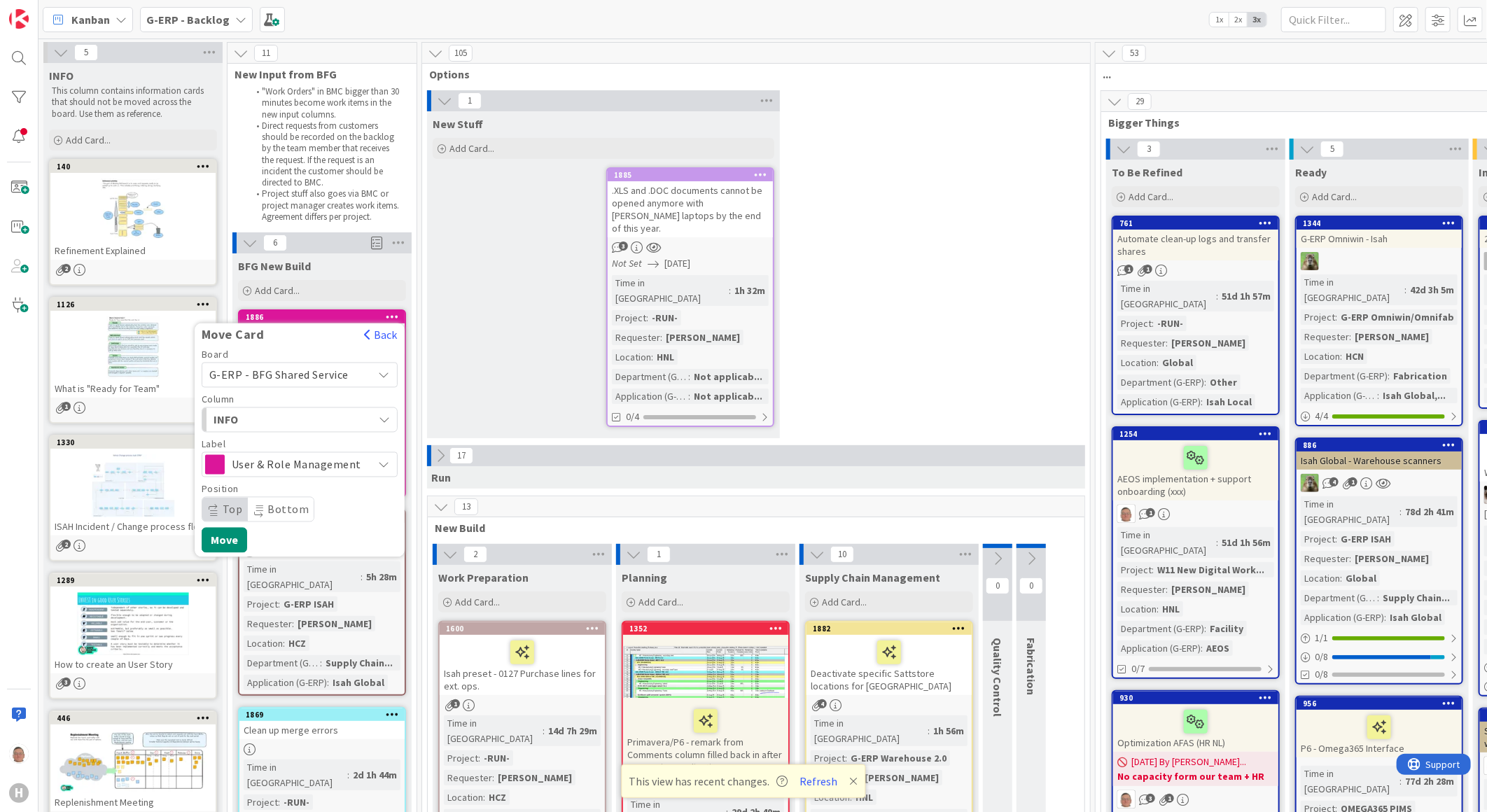
click at [262, 418] on span "INFO" at bounding box center [266, 420] width 105 height 18
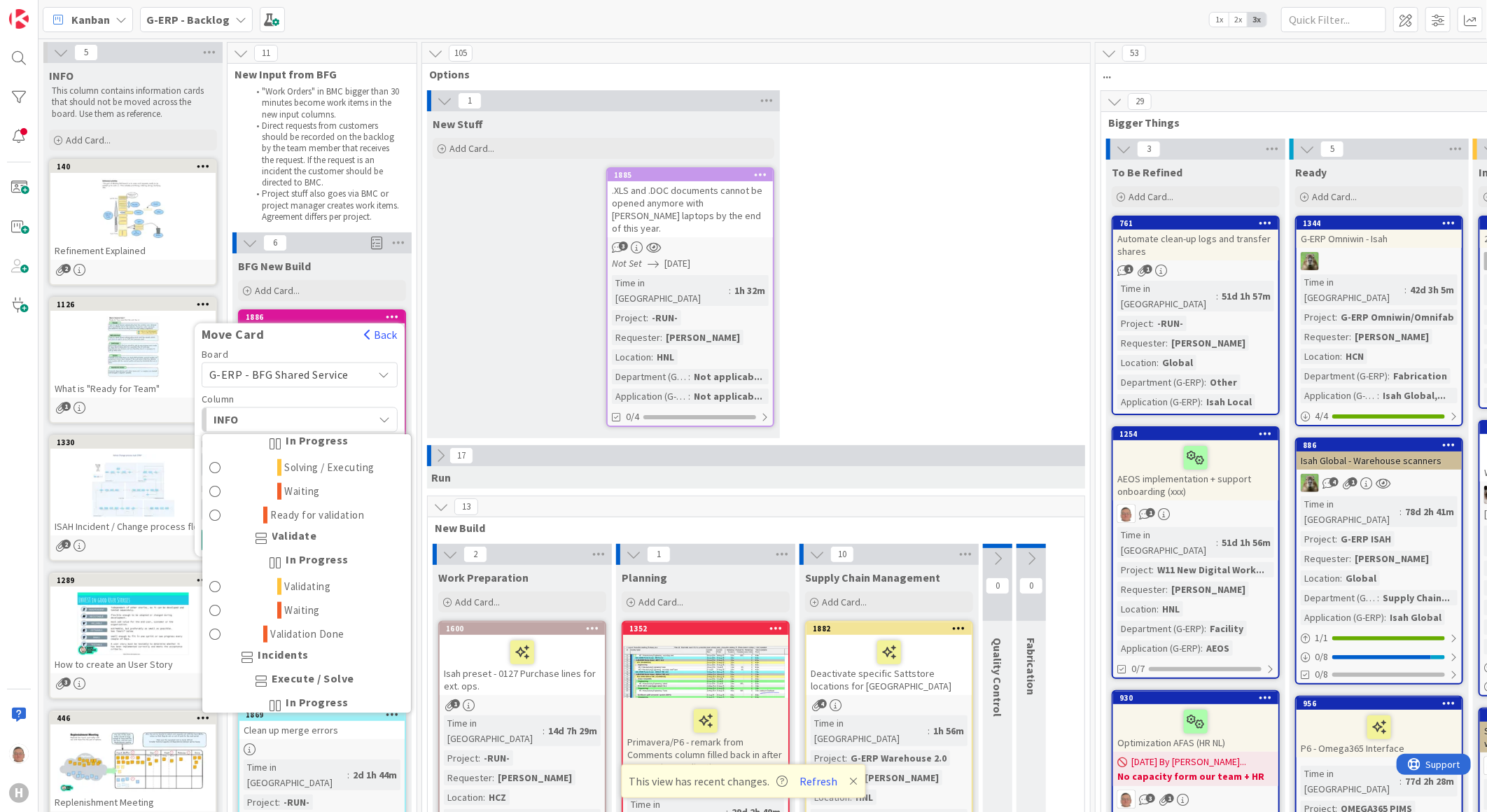
scroll to position [838, 0]
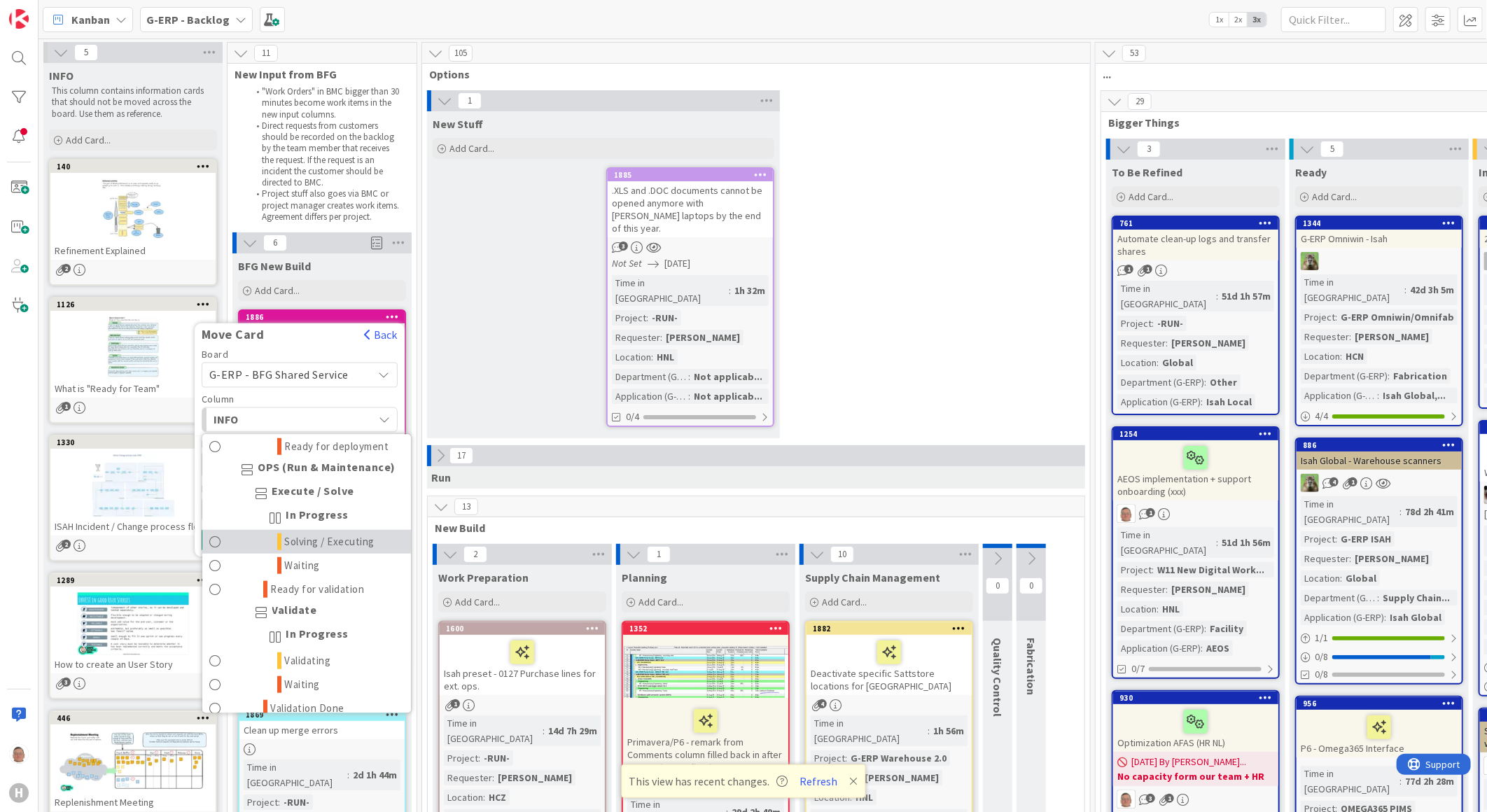
click at [308, 548] on span "Solving / Executing" at bounding box center [330, 542] width 90 height 17
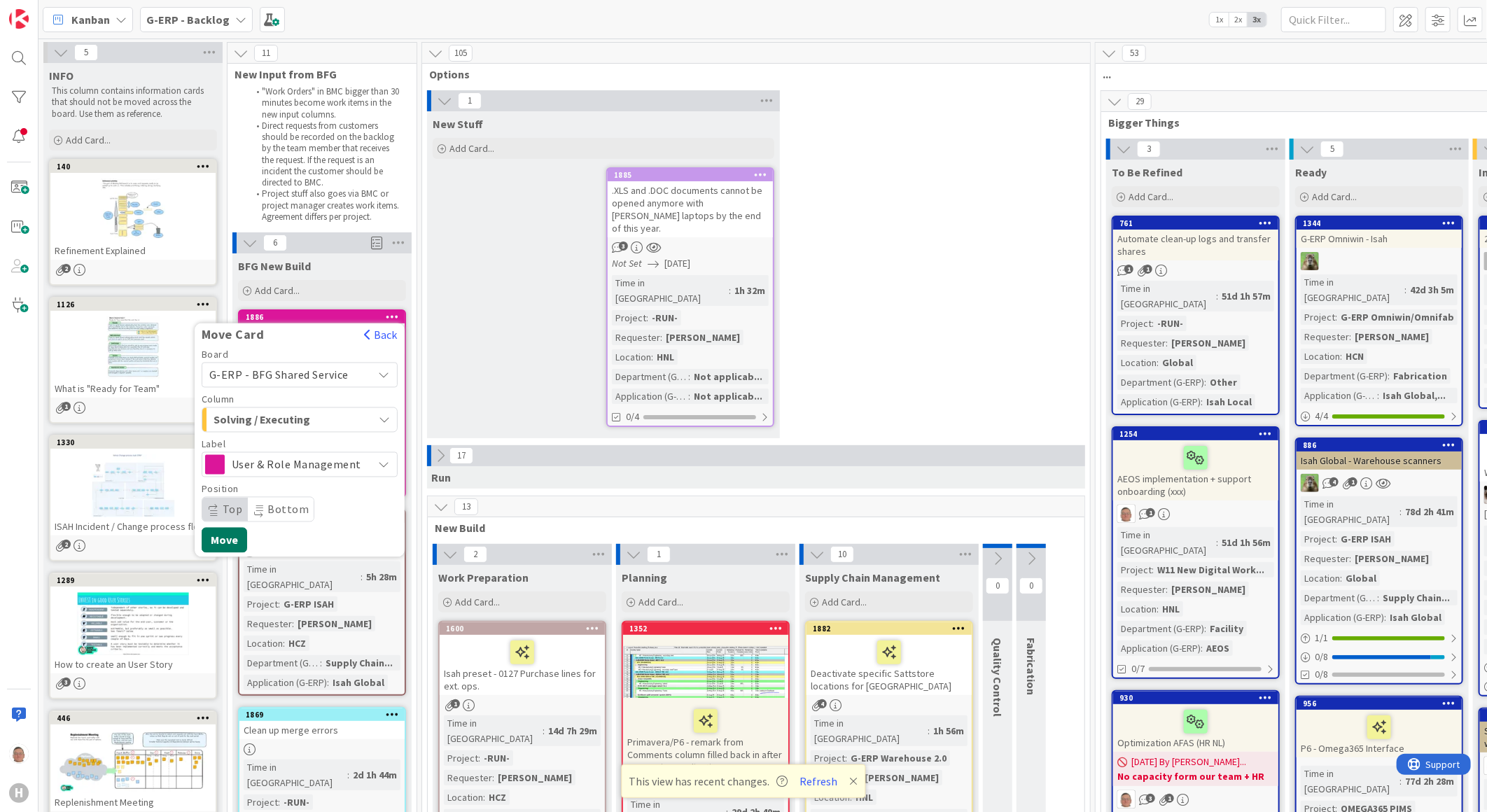
click at [234, 534] on button "Move" at bounding box center [224, 540] width 45 height 25
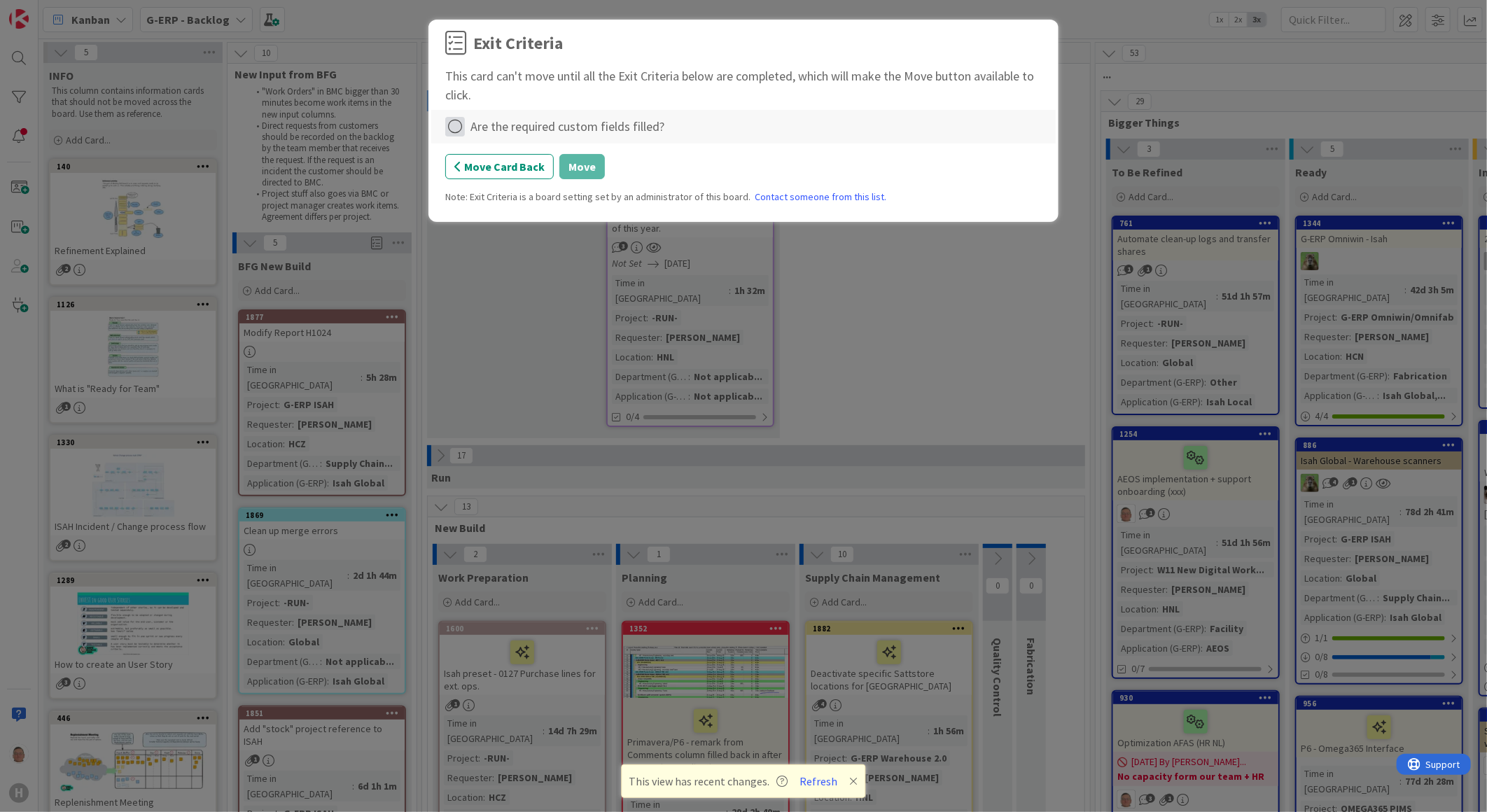
click at [455, 131] on icon at bounding box center [455, 127] width 19 height 19
click at [500, 148] on link "Complete" at bounding box center [532, 155] width 175 height 20
click at [581, 167] on button "Move" at bounding box center [582, 167] width 45 height 25
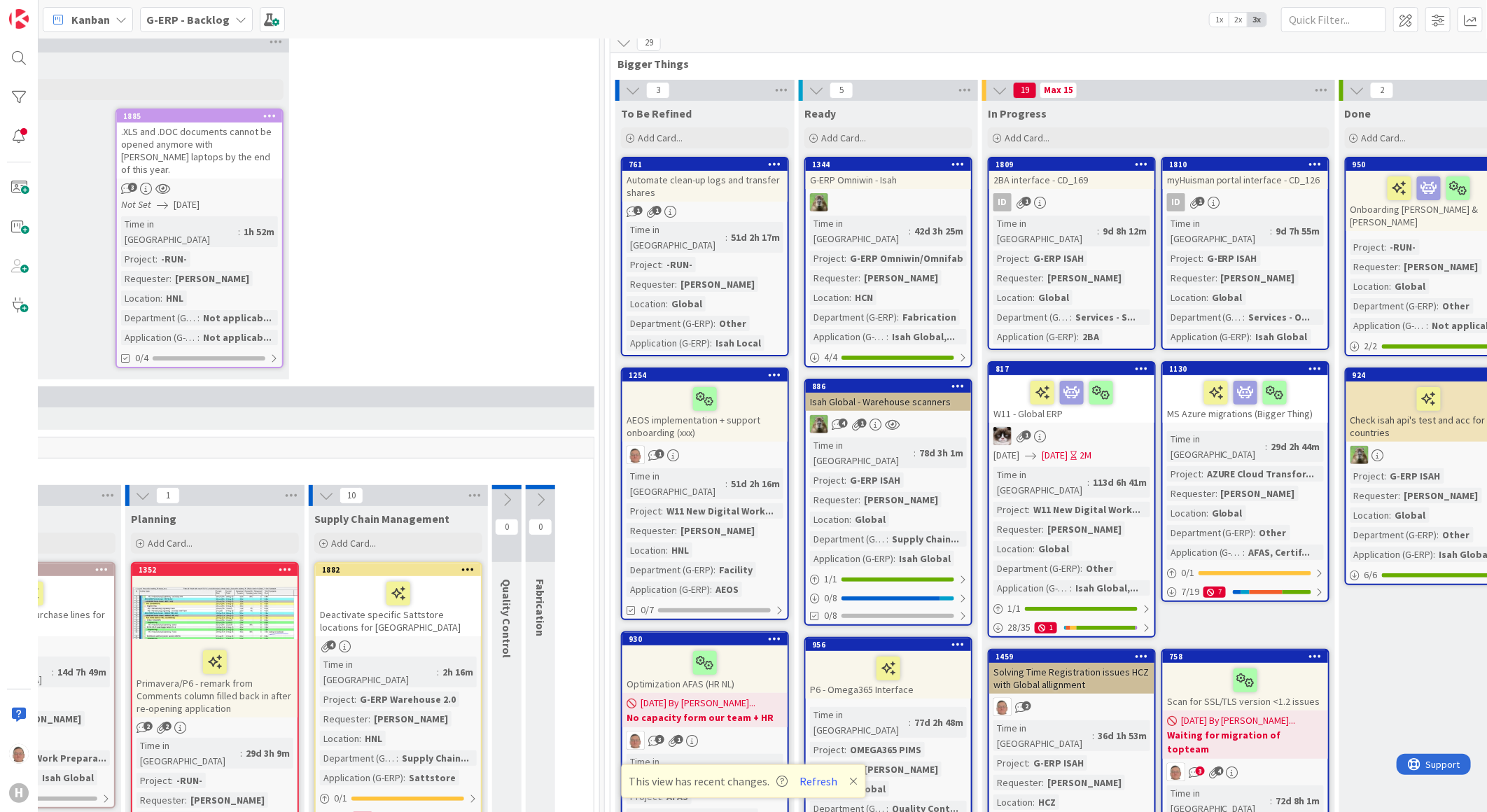
scroll to position [156, 490]
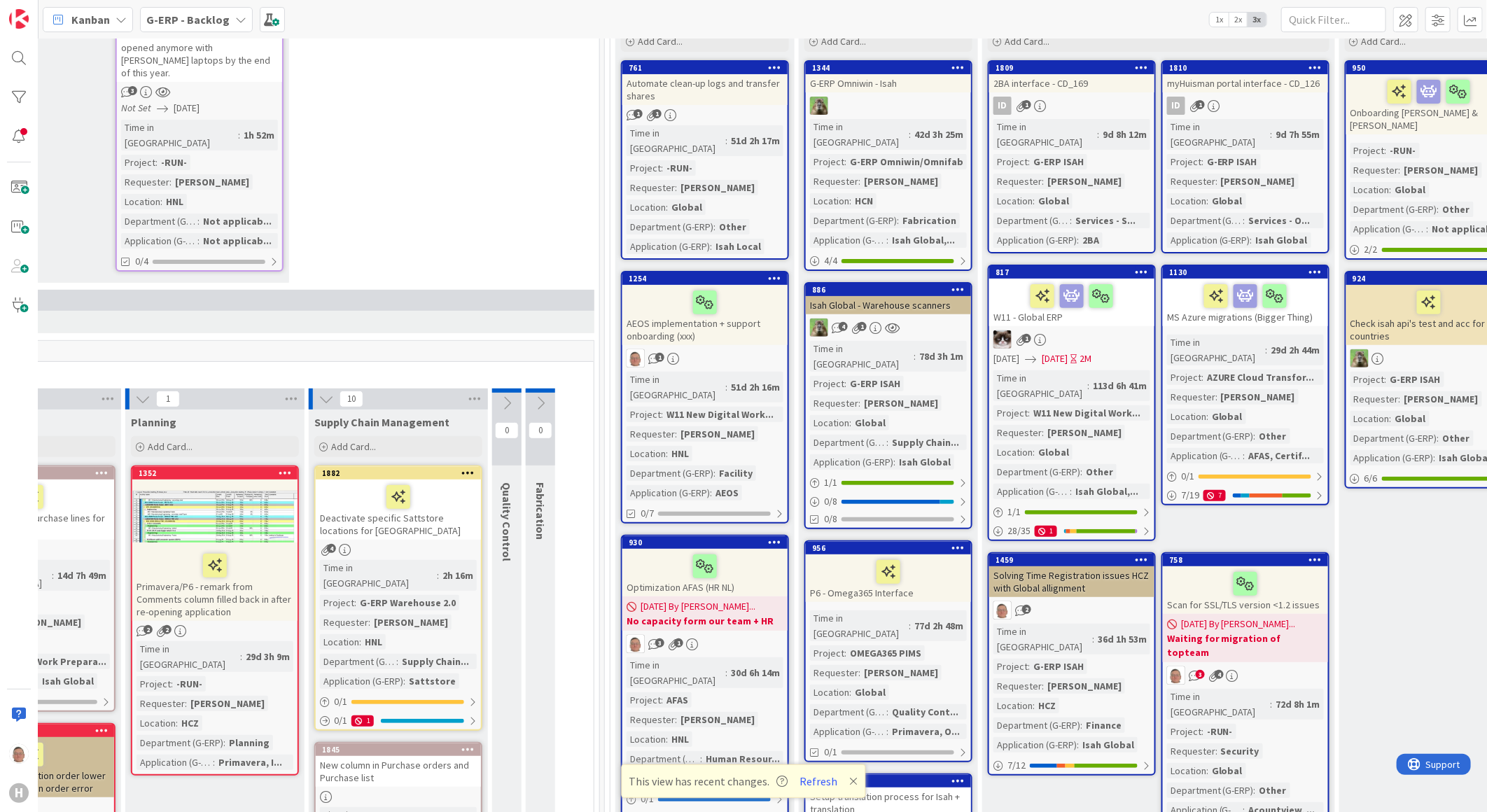
click at [214, 22] on b "G-ERP - Backlog" at bounding box center [188, 19] width 83 height 14
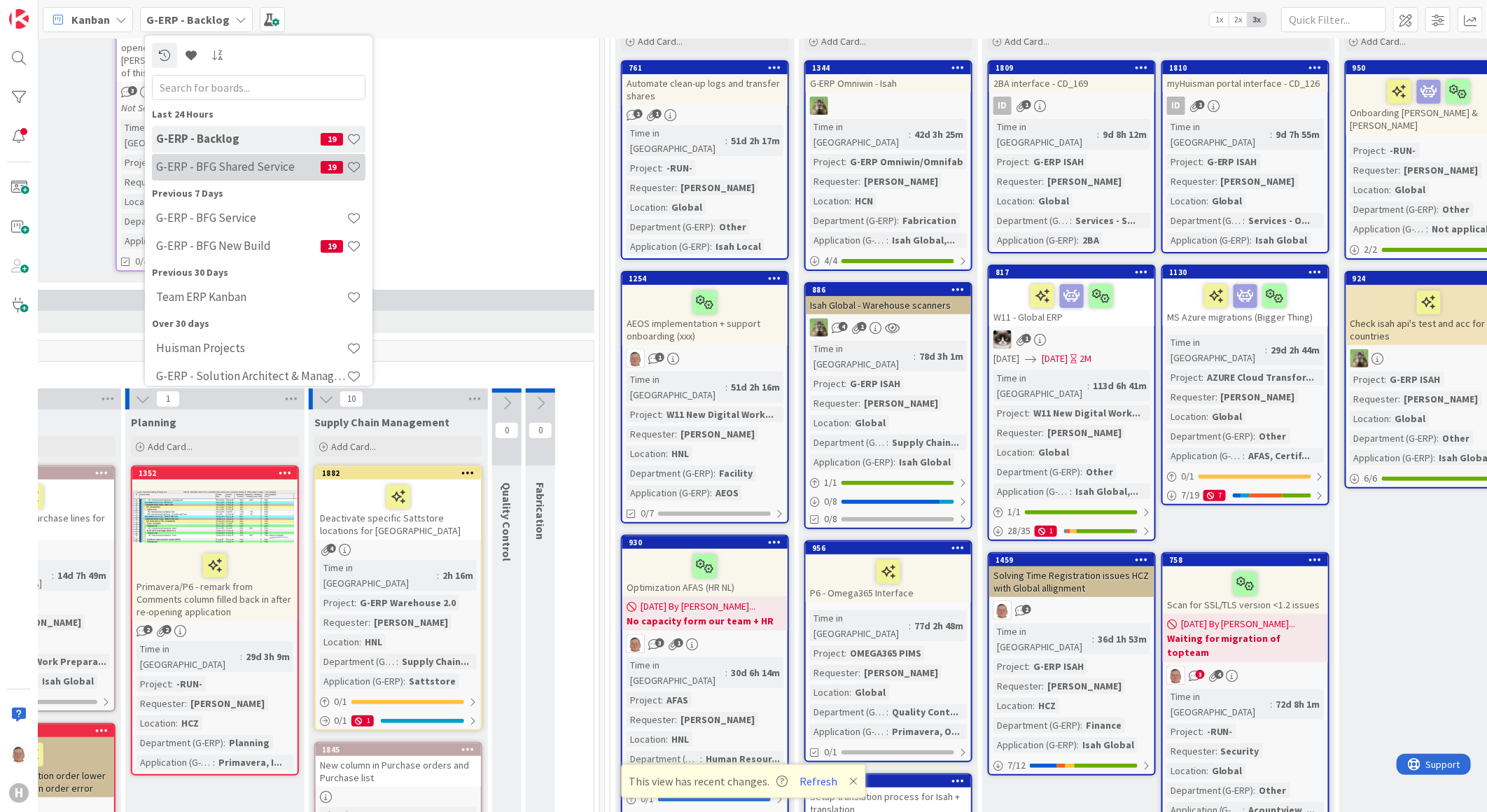
click at [214, 159] on h4 "G-ERP - BFG Shared Service" at bounding box center [238, 166] width 164 height 14
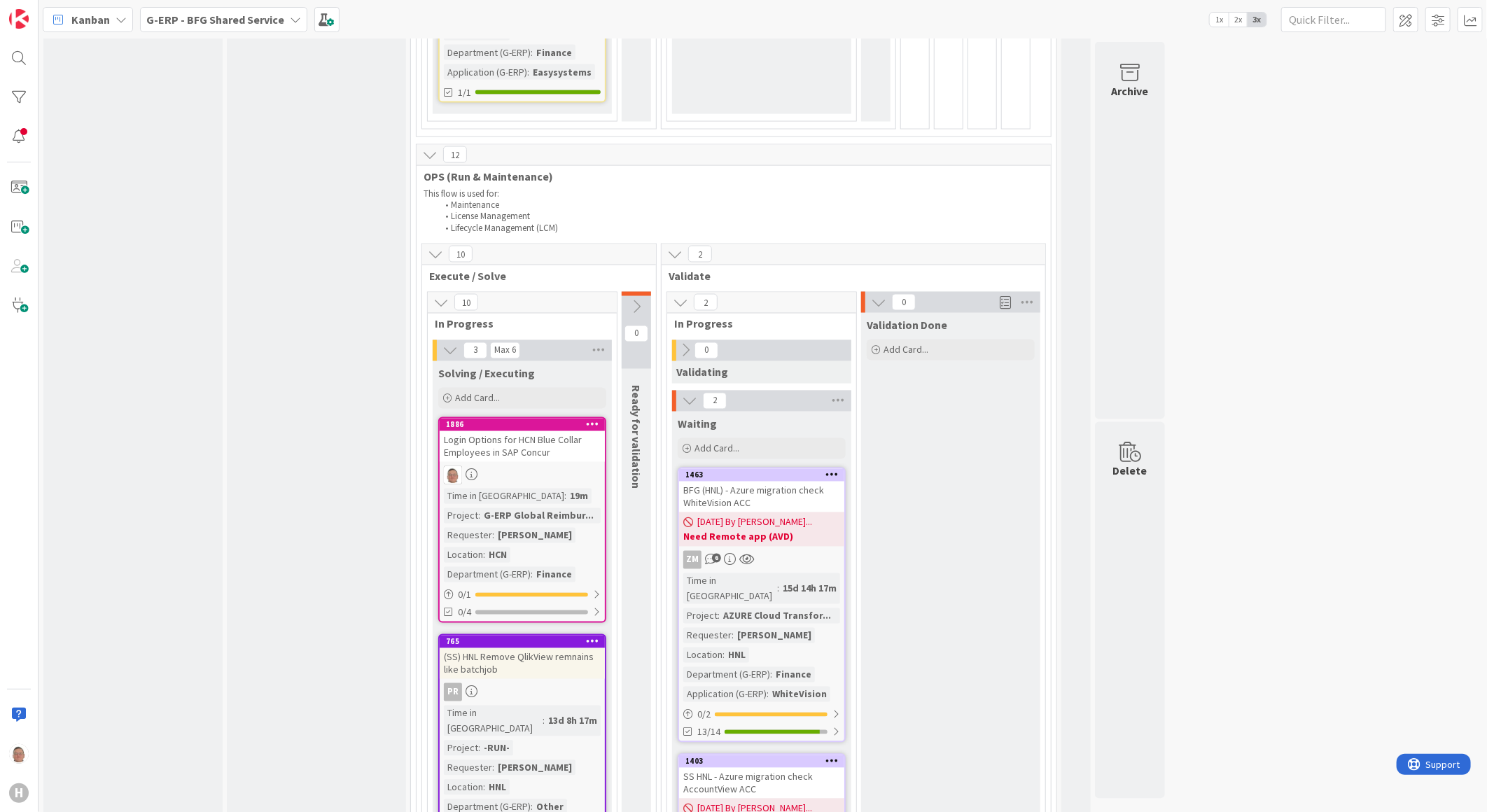
scroll to position [1478, 0]
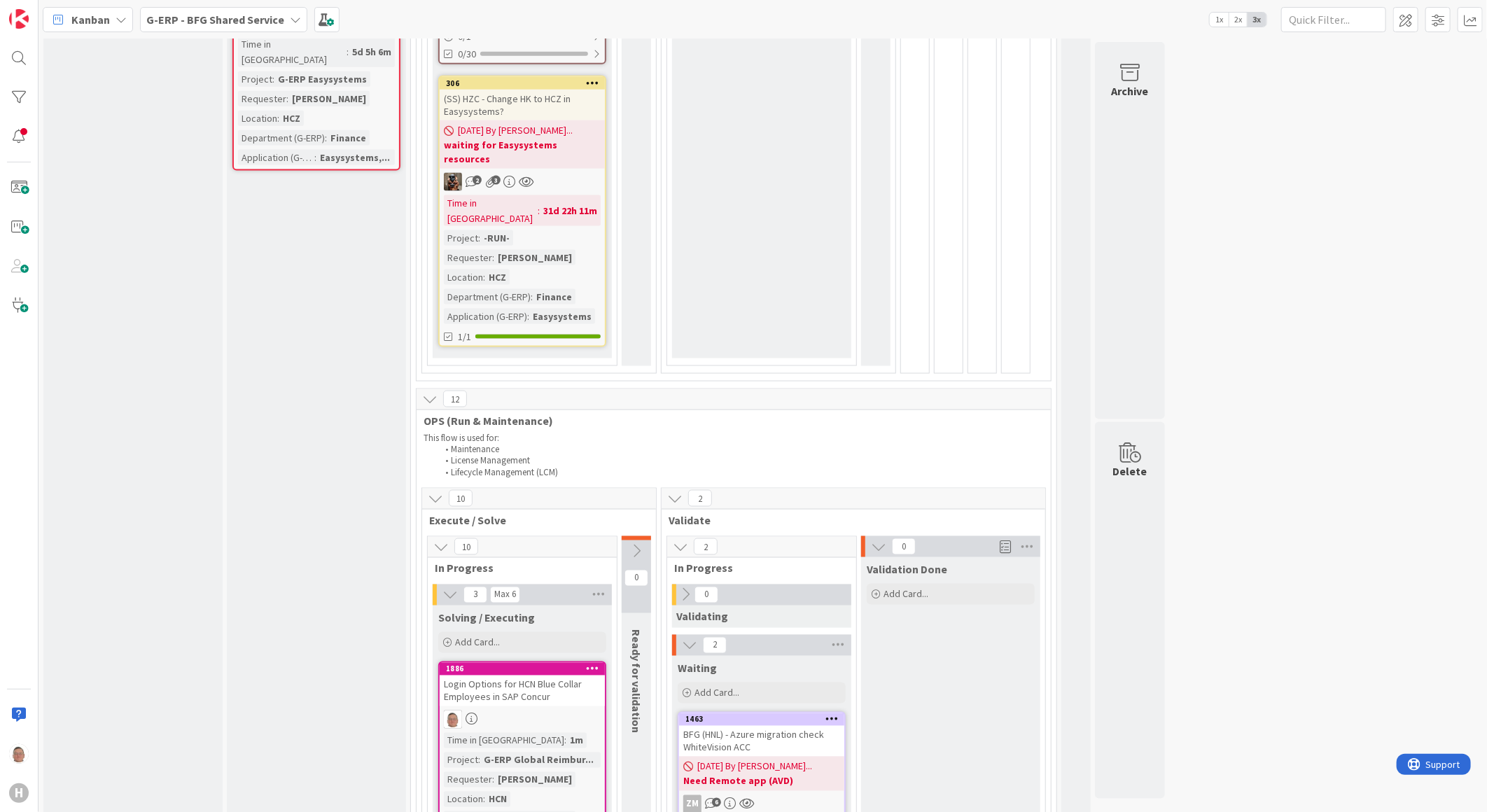
scroll to position [1244, 0]
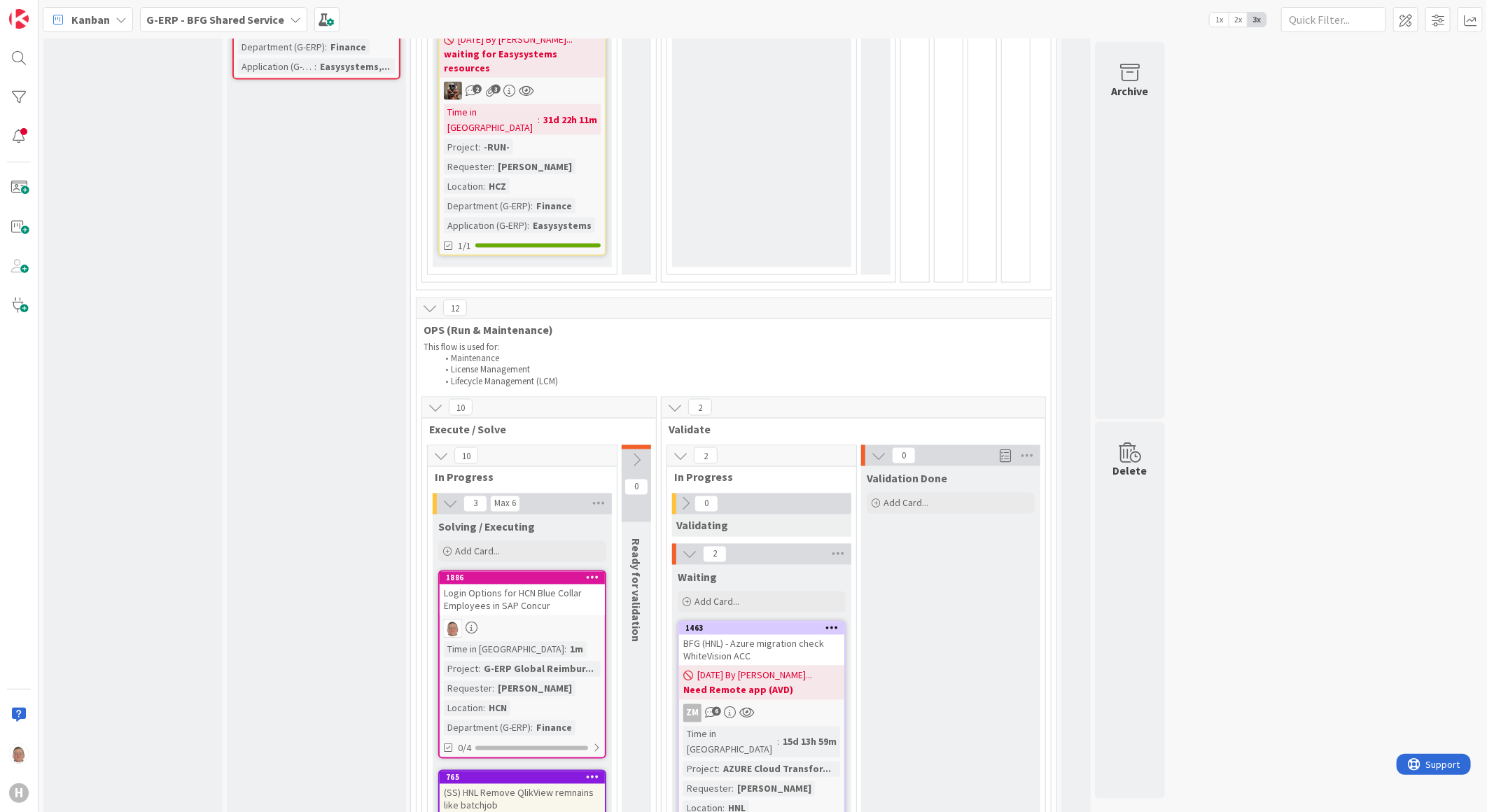
click at [589, 572] on icon at bounding box center [592, 577] width 13 height 10
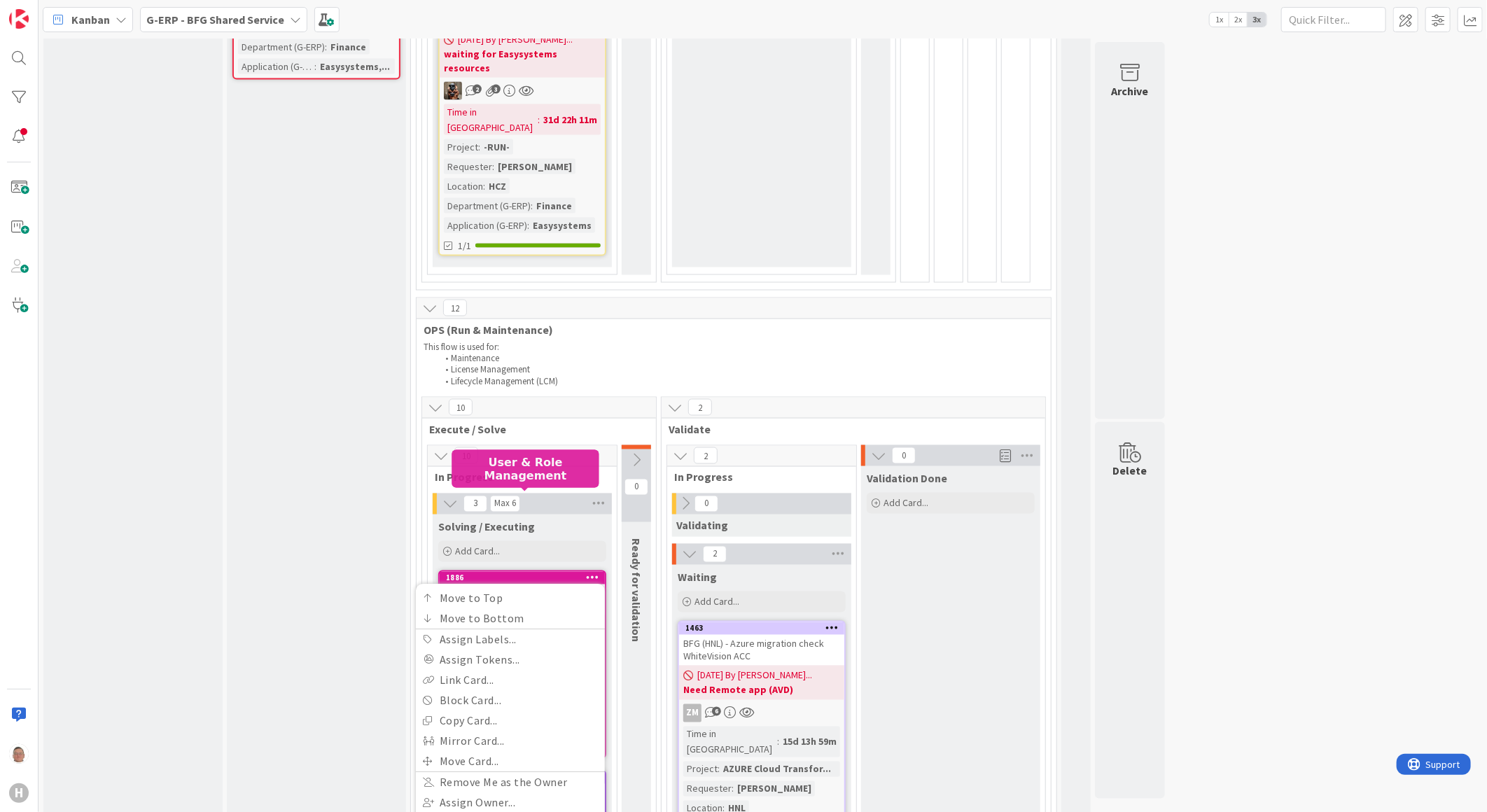
click at [560, 573] on div "1886" at bounding box center [525, 578] width 159 height 10
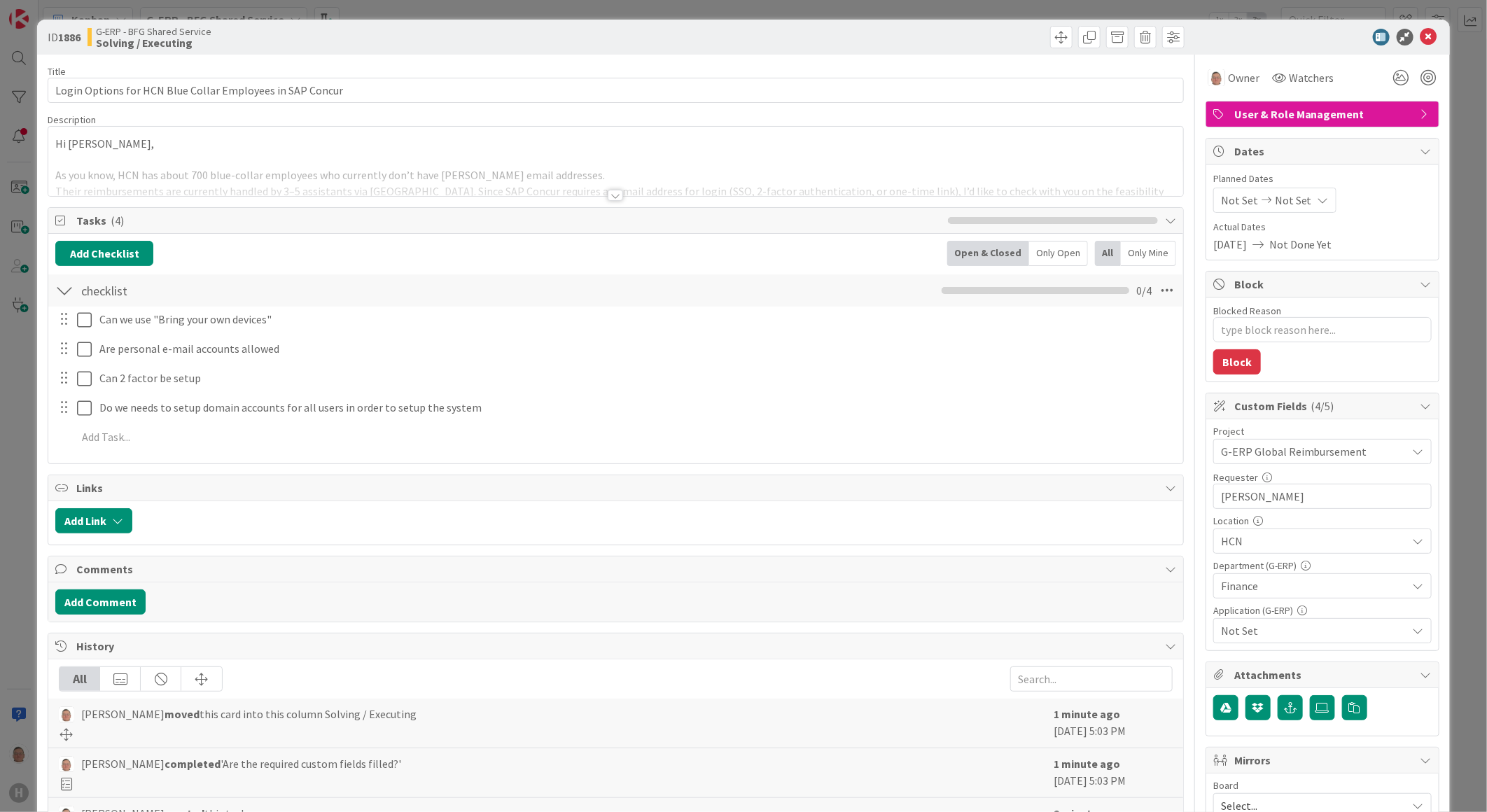
type textarea "x"
click at [76, 520] on button "Add Link" at bounding box center [93, 521] width 77 height 25
click at [118, 607] on span "Current Board" at bounding box center [106, 607] width 68 height 14
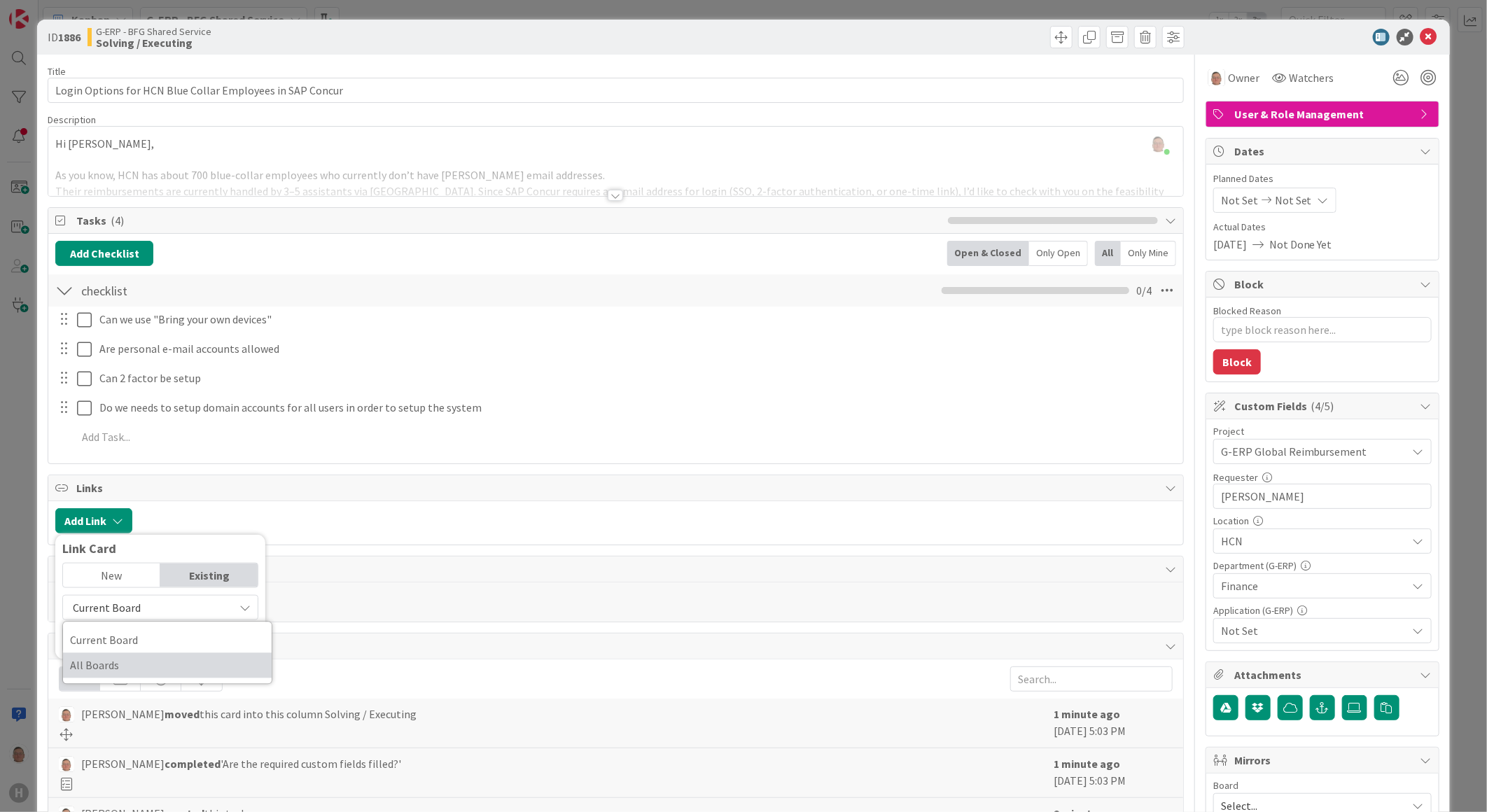
click at [100, 664] on span "All Boards" at bounding box center [167, 665] width 194 height 21
click at [100, 645] on input "text" at bounding box center [160, 640] width 196 height 25
click at [155, 644] on input "1190" at bounding box center [160, 640] width 196 height 25
type input "1190"
click at [136, 612] on span "All Boards" at bounding box center [148, 607] width 157 height 19
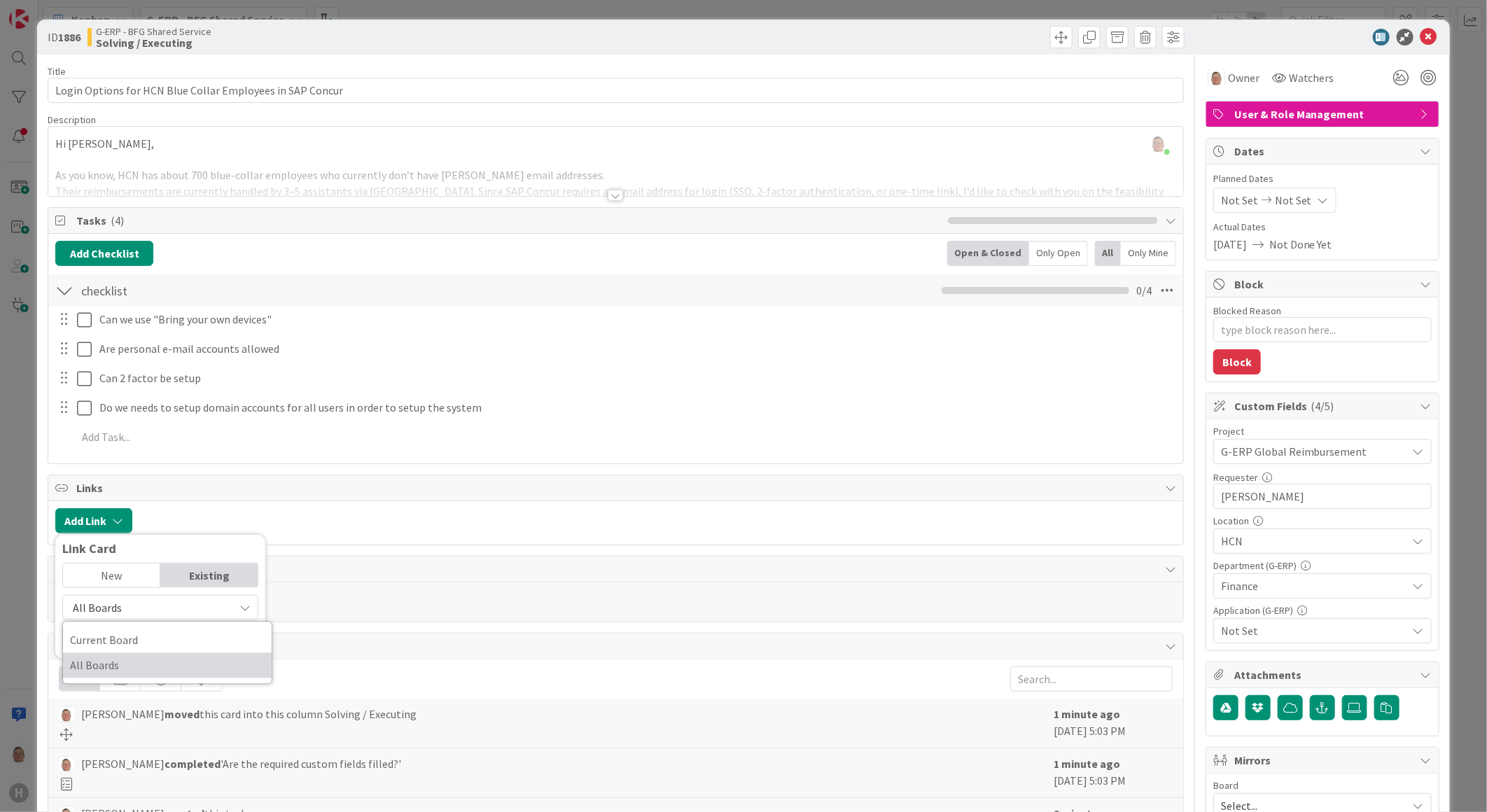
click at [124, 666] on span "All Boards" at bounding box center [167, 665] width 194 height 21
click at [135, 645] on input "1190" at bounding box center [160, 640] width 196 height 25
click at [144, 726] on span "Sap concur (Reimbursement Application) implementation + onboarding" at bounding box center [155, 727] width 167 height 42
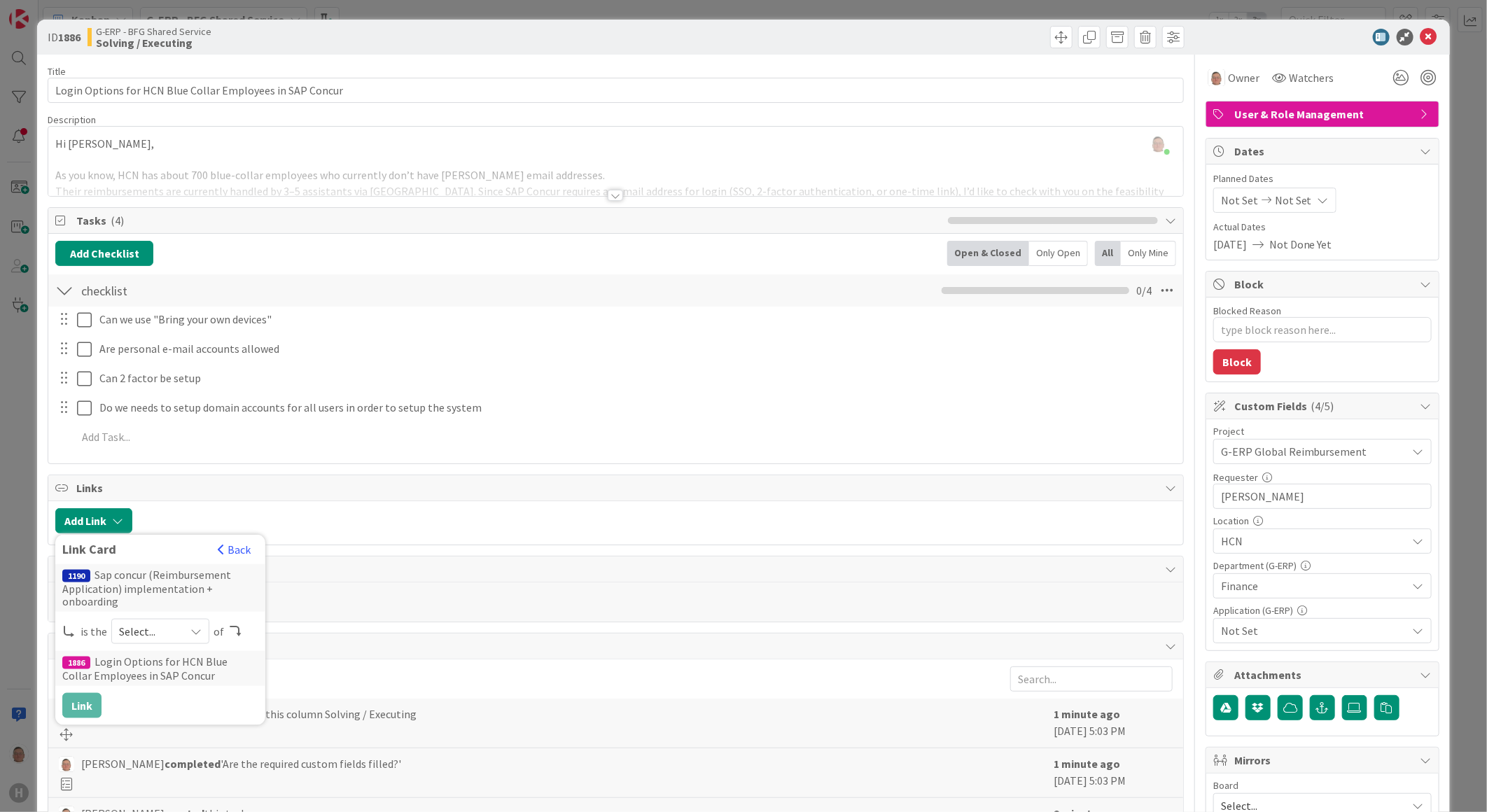
click at [191, 635] on icon at bounding box center [196, 631] width 11 height 11
click at [182, 665] on span "parent" at bounding box center [234, 664] width 159 height 21
click at [85, 701] on button "Link" at bounding box center [82, 706] width 39 height 25
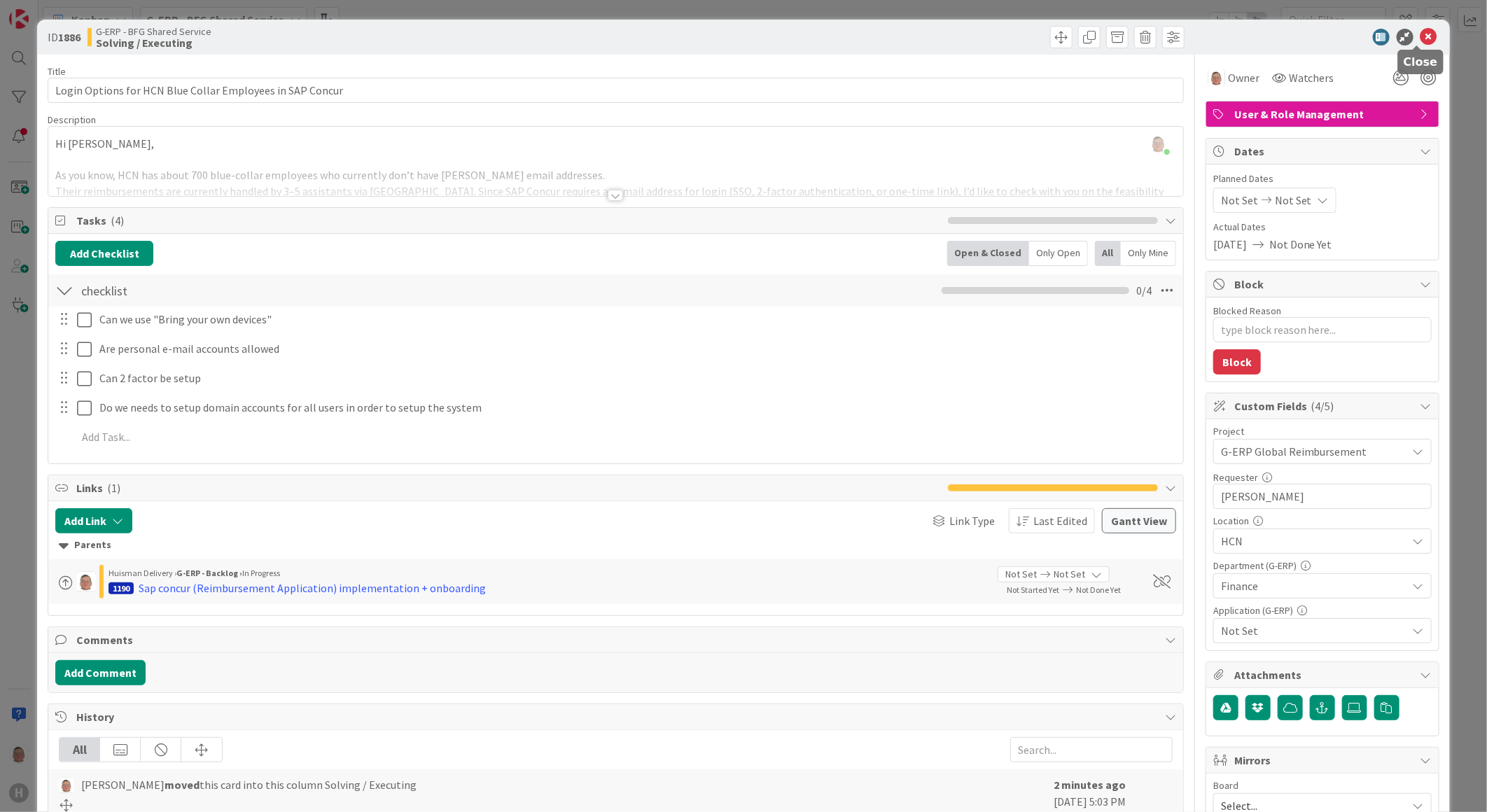
click at [1420, 37] on icon at bounding box center [1428, 37] width 17 height 17
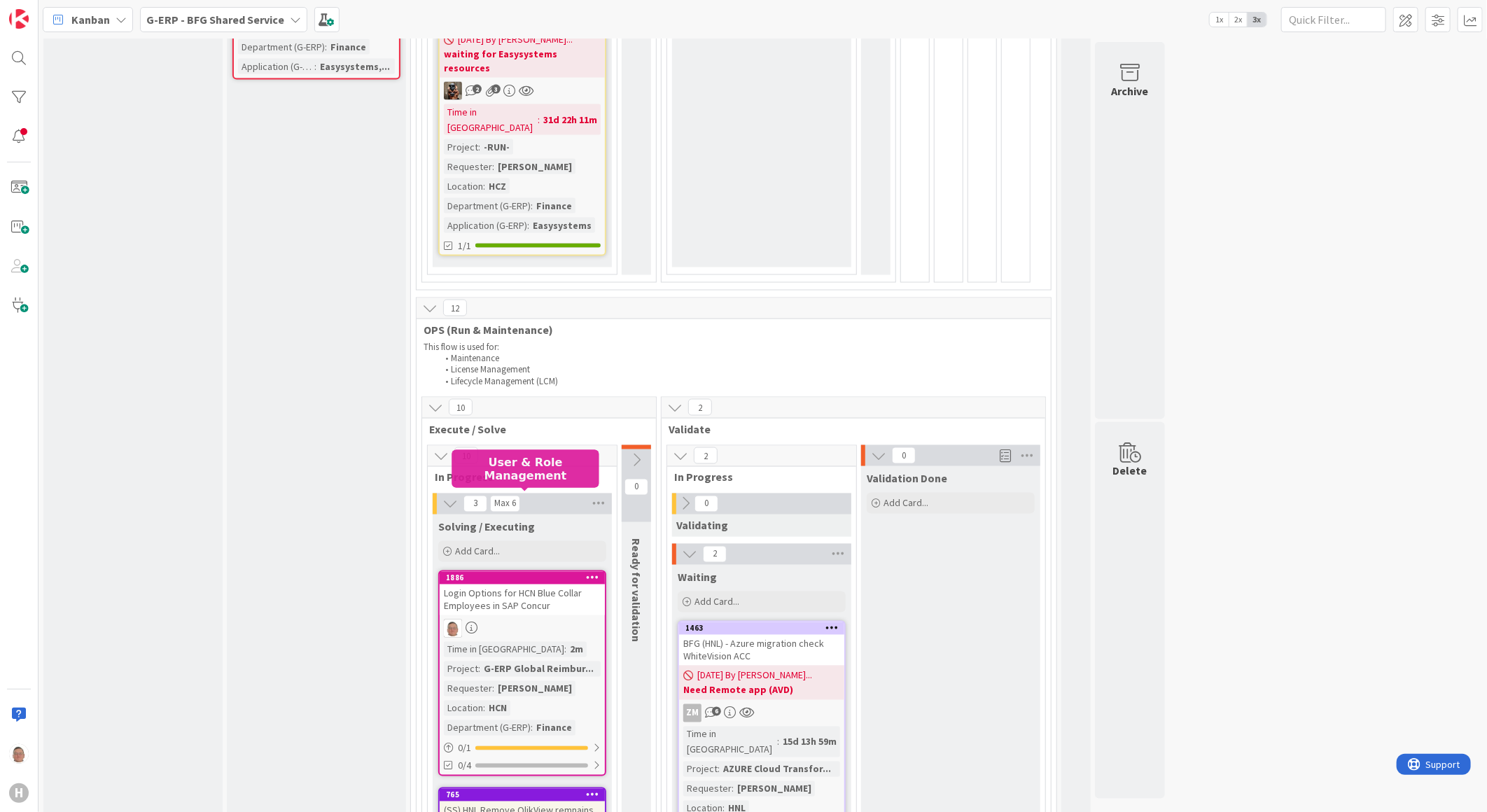
click at [563, 573] on div "1886" at bounding box center [525, 578] width 159 height 10
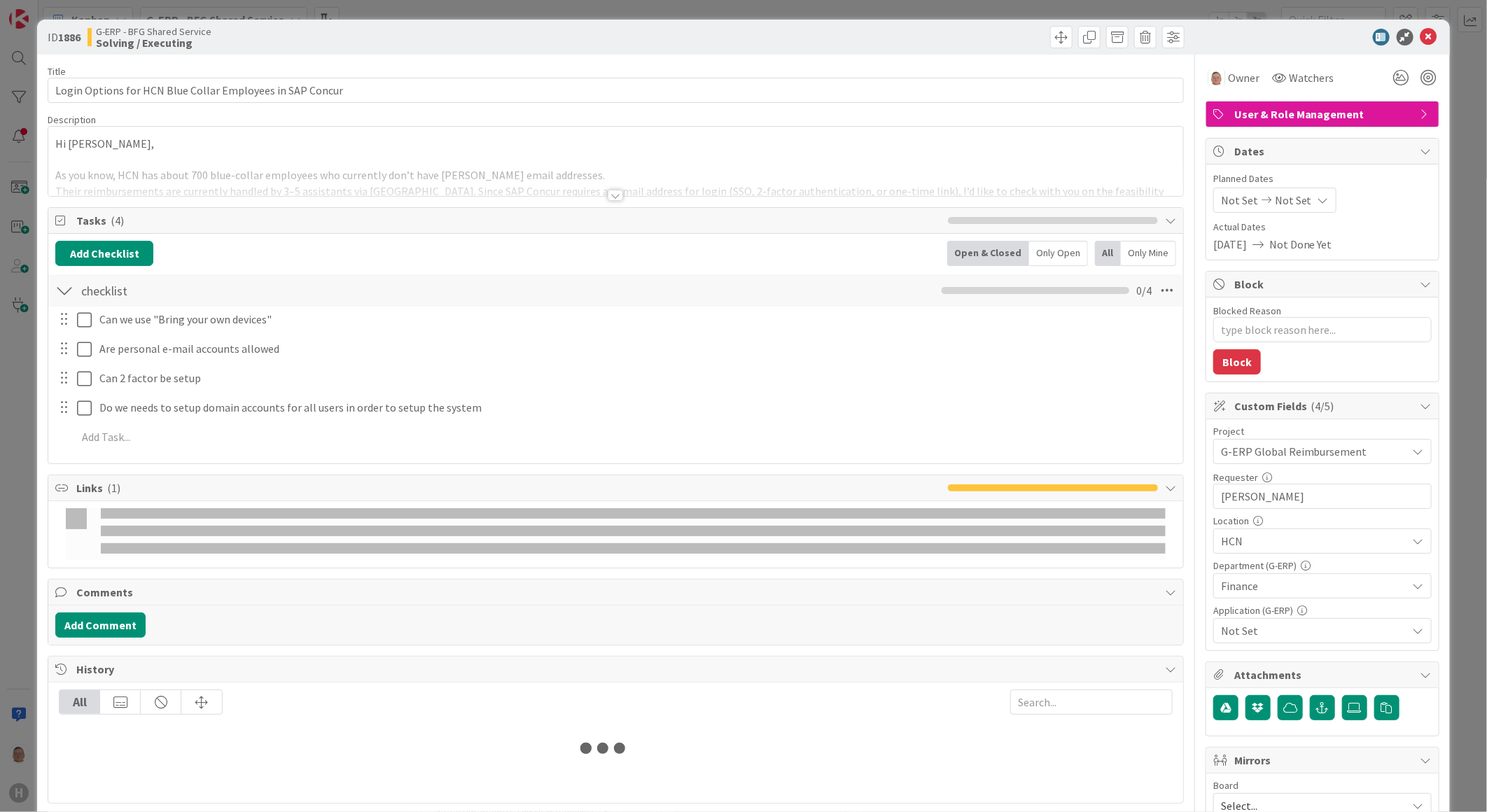
type textarea "x"
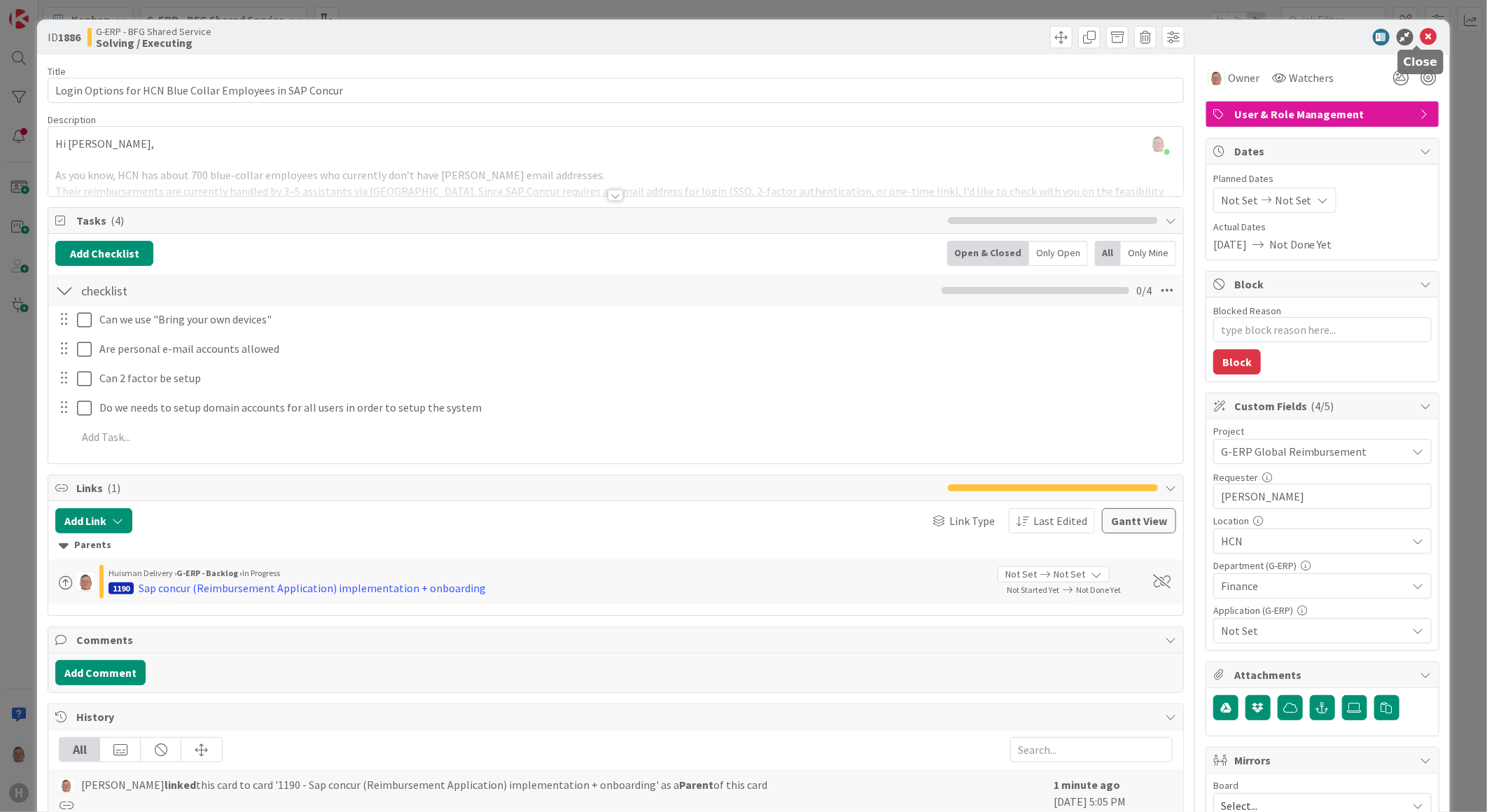
click at [1420, 36] on icon at bounding box center [1428, 37] width 17 height 17
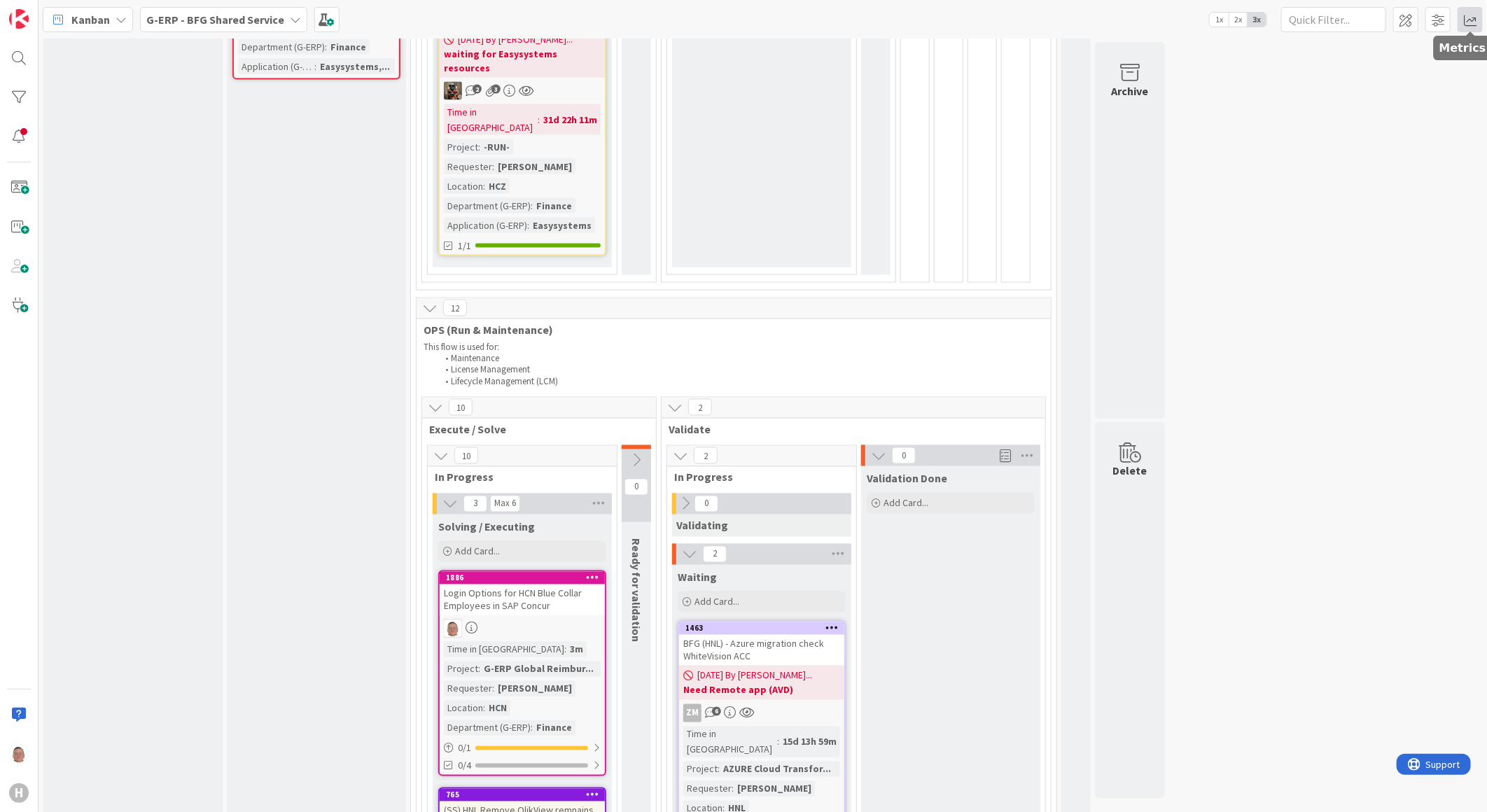
click at [1467, 18] on span at bounding box center [1470, 19] width 25 height 25
click at [1361, 76] on div "Dashboard" at bounding box center [1384, 73] width 180 height 15
